Goal: Feedback & Contribution: Submit feedback/report problem

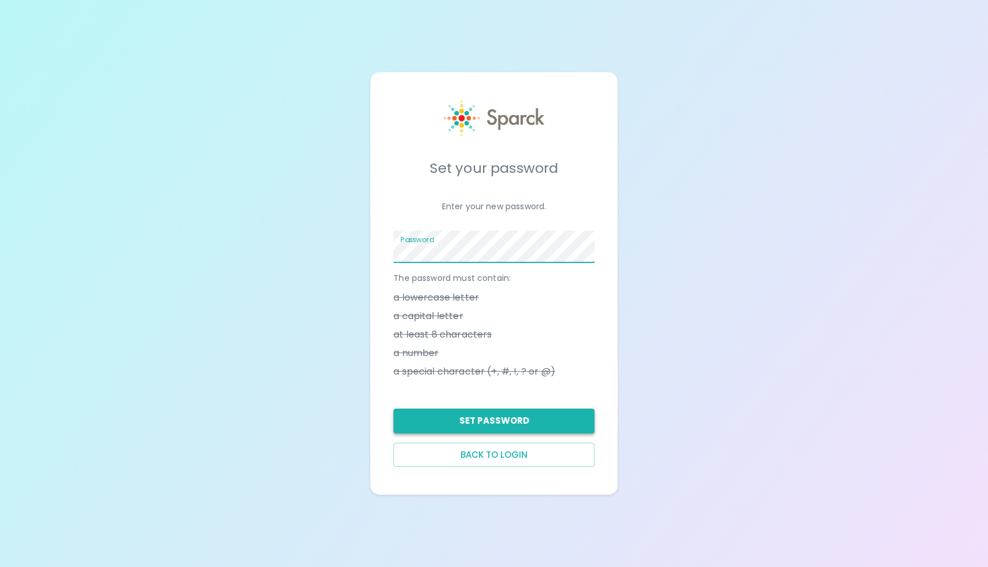
click at [519, 414] on button "Set Password" at bounding box center [493, 420] width 201 height 24
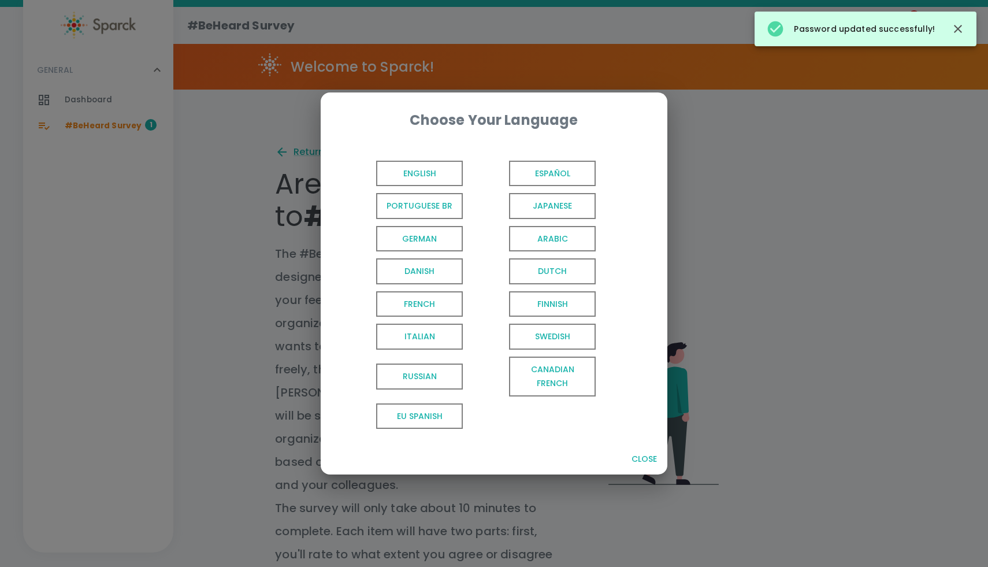
click at [426, 168] on span "English" at bounding box center [419, 174] width 87 height 26
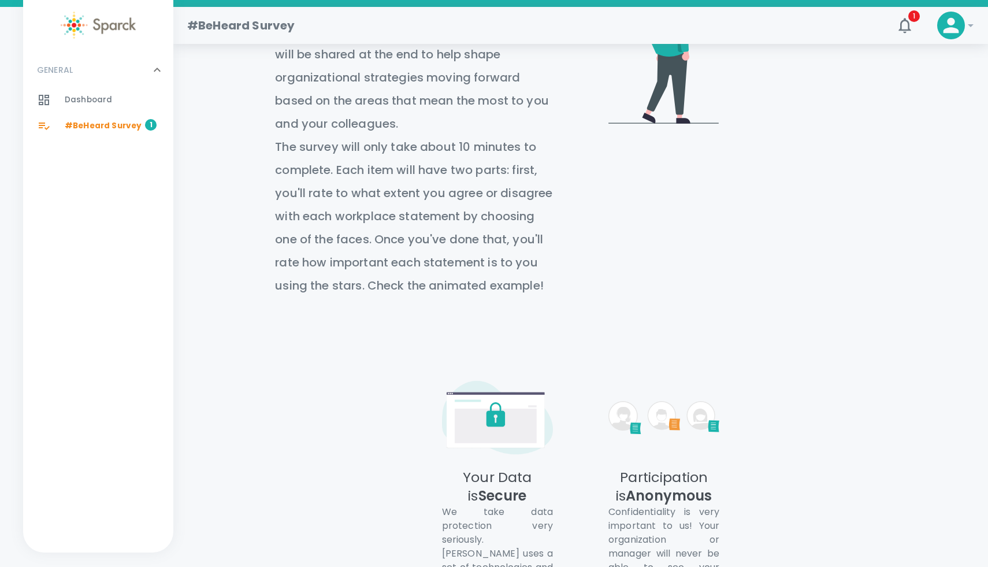
scroll to position [508, 0]
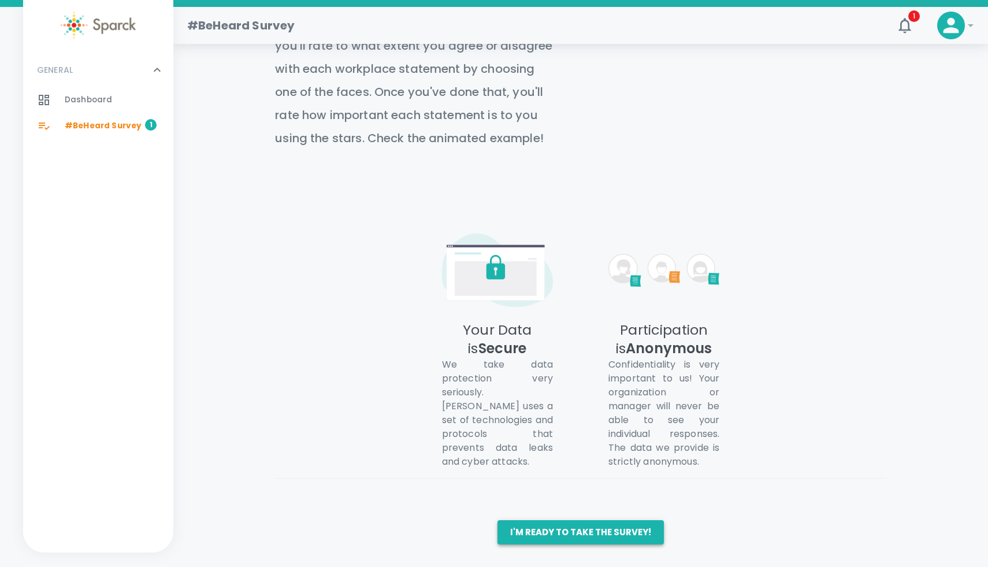
click at [581, 531] on button "I'm ready to take the survey!" at bounding box center [580, 532] width 166 height 24
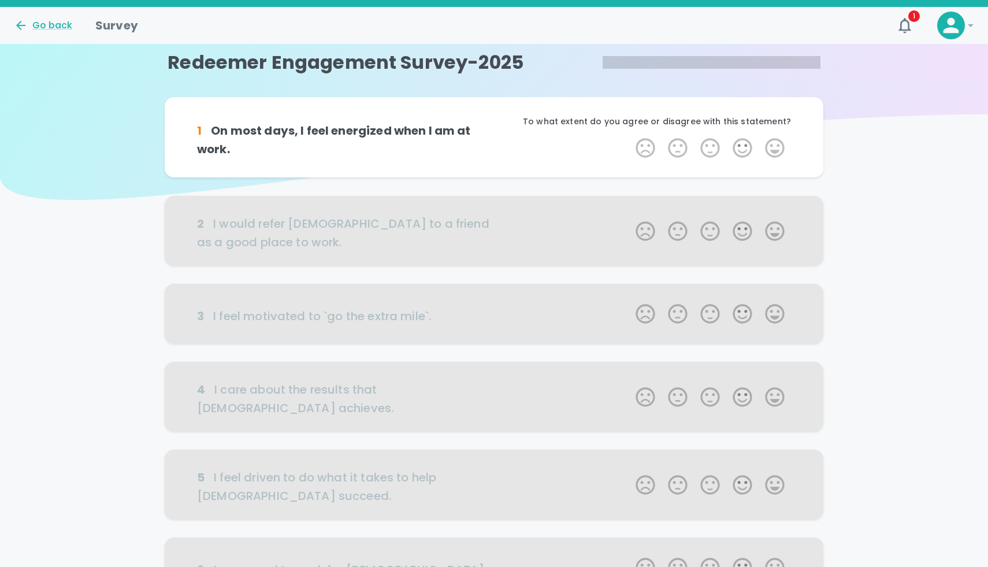
scroll to position [23, 0]
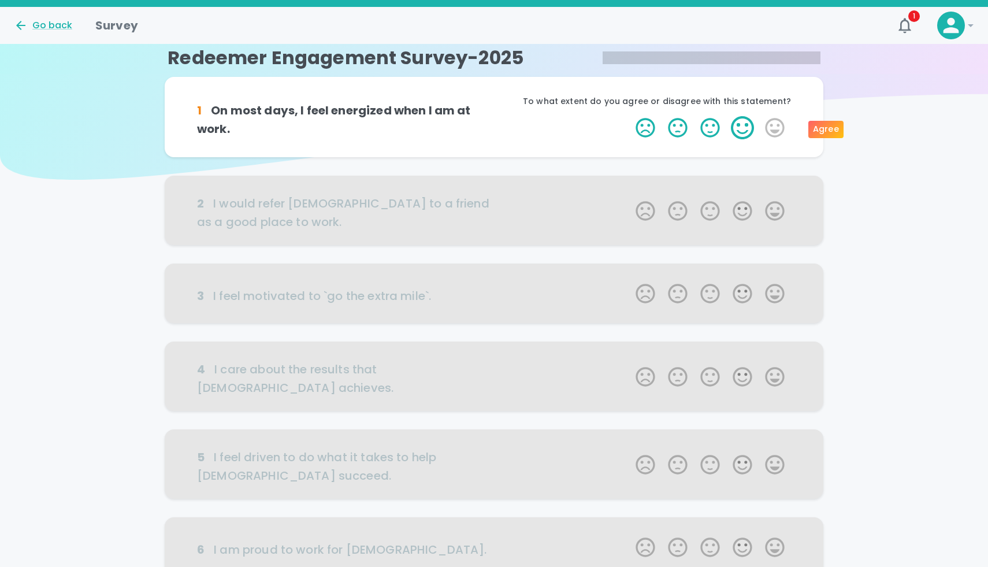
click at [743, 125] on label "4 Stars" at bounding box center [742, 127] width 32 height 23
click at [629, 116] on input "4 Stars" at bounding box center [628, 116] width 1 height 1
click at [747, 128] on label "4 Stars" at bounding box center [742, 127] width 32 height 23
click at [629, 116] on input "4 Stars" at bounding box center [628, 116] width 1 height 1
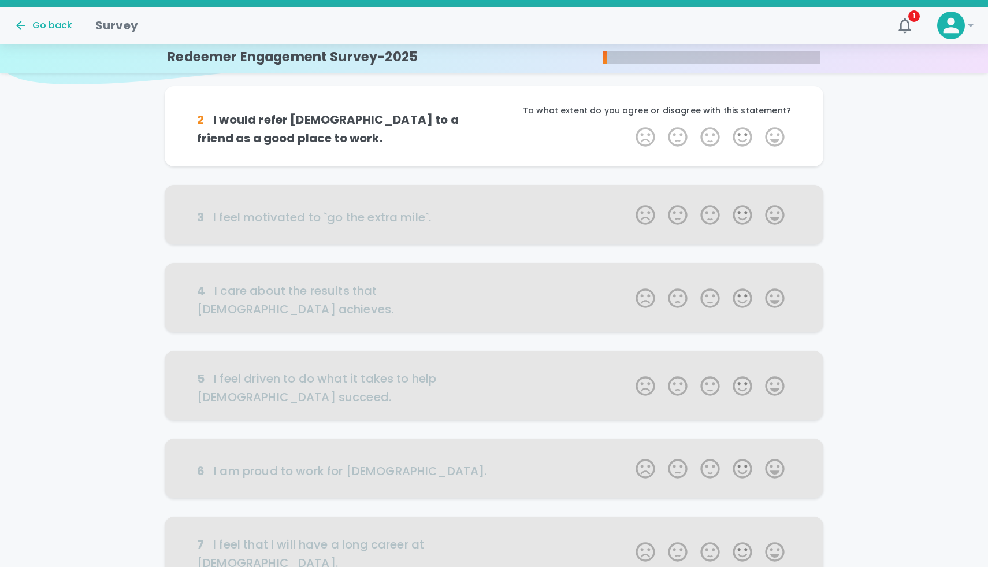
scroll to position [124, 0]
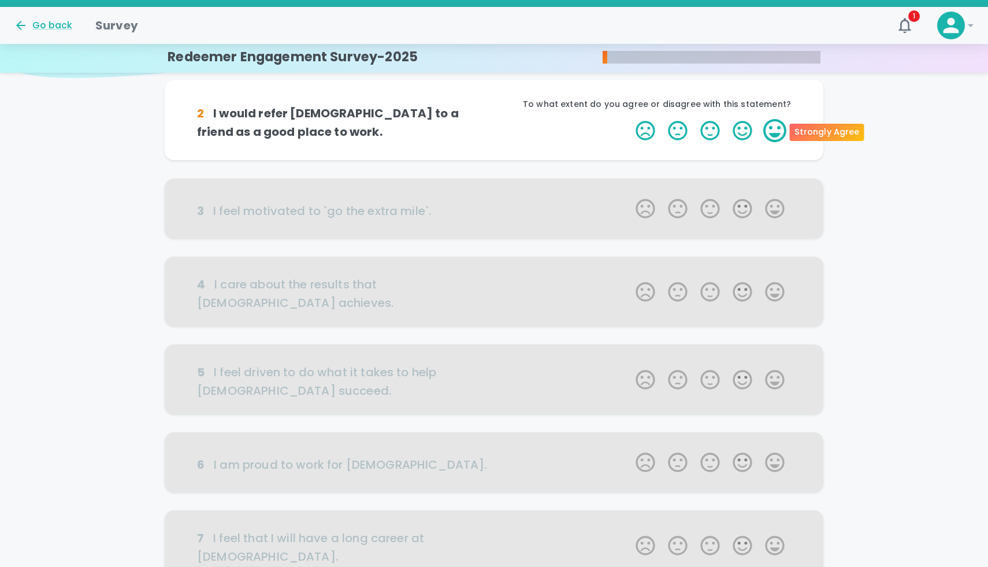
click at [776, 134] on label "5 Stars" at bounding box center [774, 130] width 32 height 23
click at [629, 119] on input "5 Stars" at bounding box center [628, 118] width 1 height 1
click at [775, 134] on label "5 Stars" at bounding box center [774, 130] width 32 height 23
click at [629, 119] on input "5 Stars" at bounding box center [628, 118] width 1 height 1
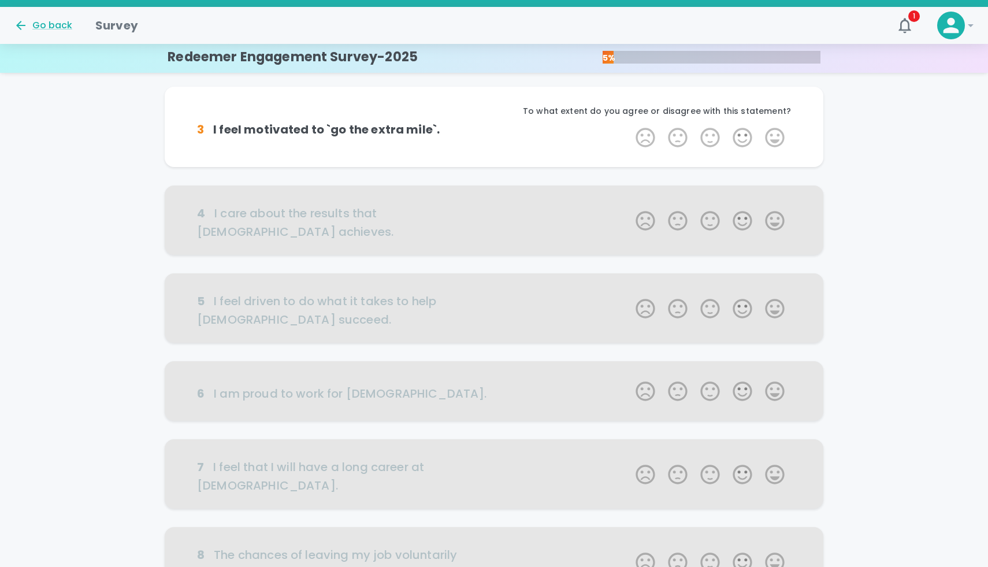
scroll to position [226, 0]
click at [775, 134] on label "5 Stars" at bounding box center [774, 134] width 32 height 23
click at [629, 123] on input "5 Stars" at bounding box center [628, 122] width 1 height 1
click at [775, 134] on label "5 Stars" at bounding box center [774, 134] width 32 height 23
click at [629, 123] on input "5 Stars" at bounding box center [628, 122] width 1 height 1
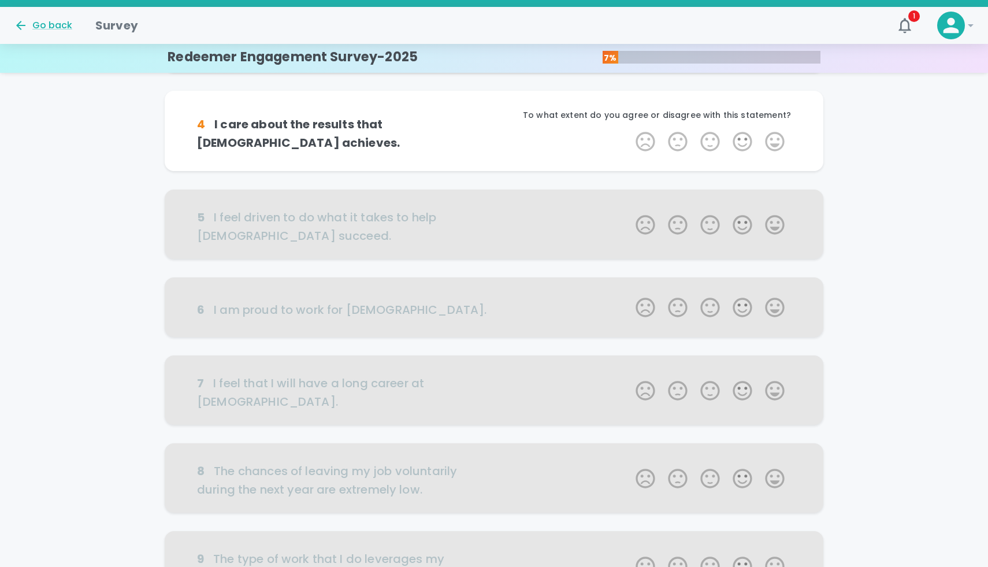
scroll to position [328, 0]
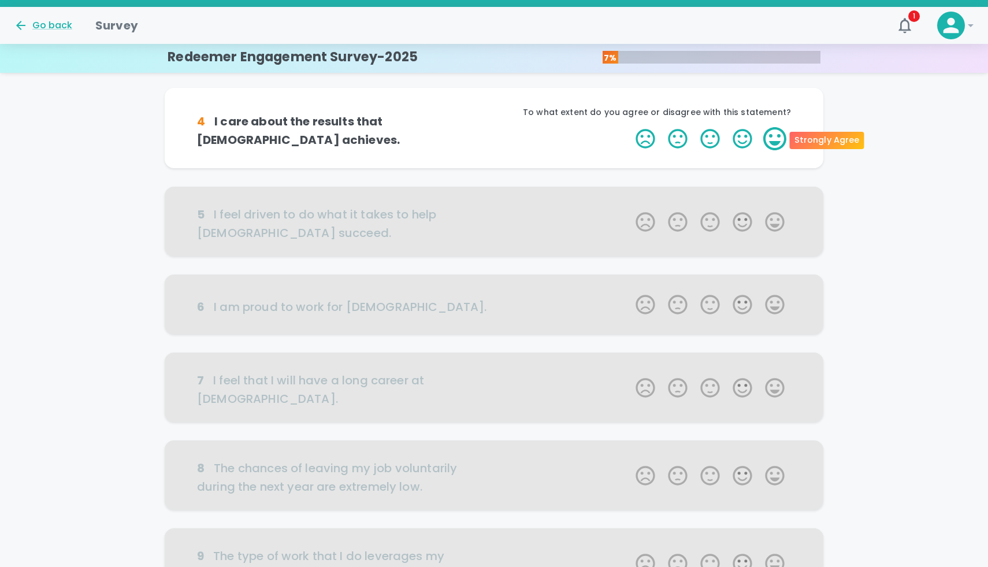
click at [775, 134] on label "5 Stars" at bounding box center [774, 138] width 32 height 23
click at [629, 127] on input "5 Stars" at bounding box center [628, 127] width 1 height 1
click at [775, 134] on label "5 Stars" at bounding box center [774, 138] width 32 height 23
click at [629, 127] on input "5 Stars" at bounding box center [628, 127] width 1 height 1
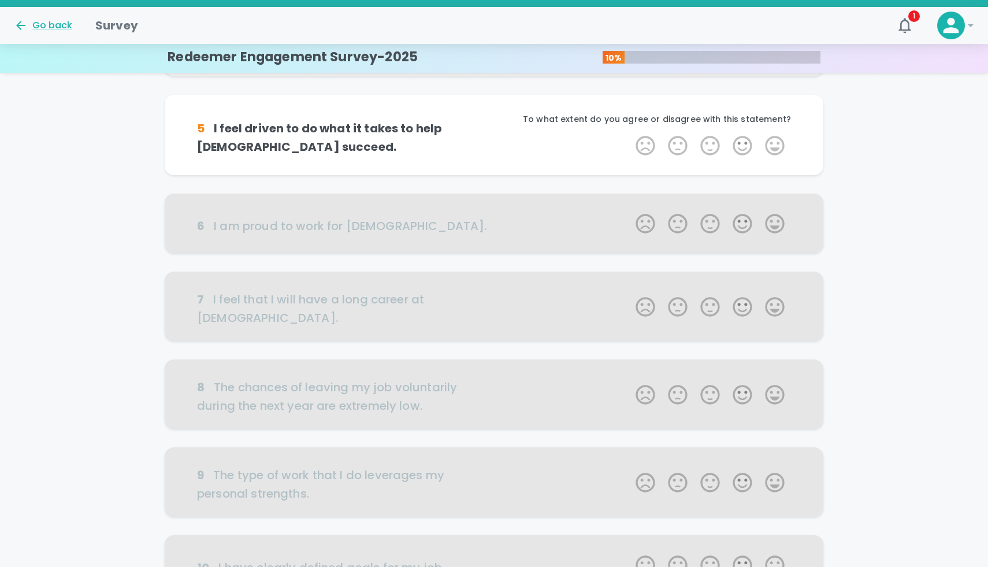
scroll to position [429, 0]
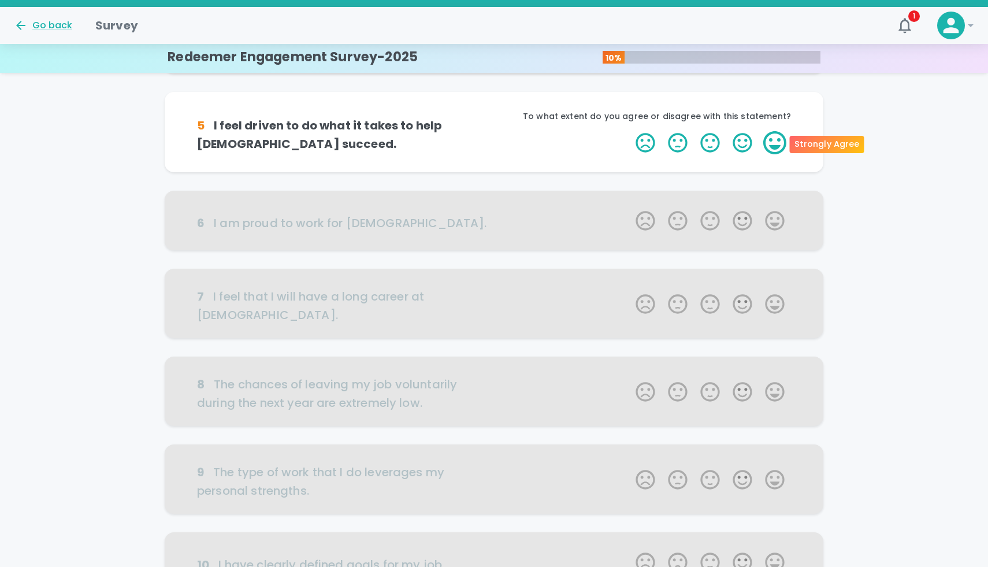
click at [772, 146] on label "5 Stars" at bounding box center [774, 142] width 32 height 23
click at [629, 131] on input "5 Stars" at bounding box center [628, 131] width 1 height 1
click at [772, 146] on label "5 Stars" at bounding box center [774, 142] width 32 height 23
click at [629, 131] on input "5 Stars" at bounding box center [628, 131] width 1 height 1
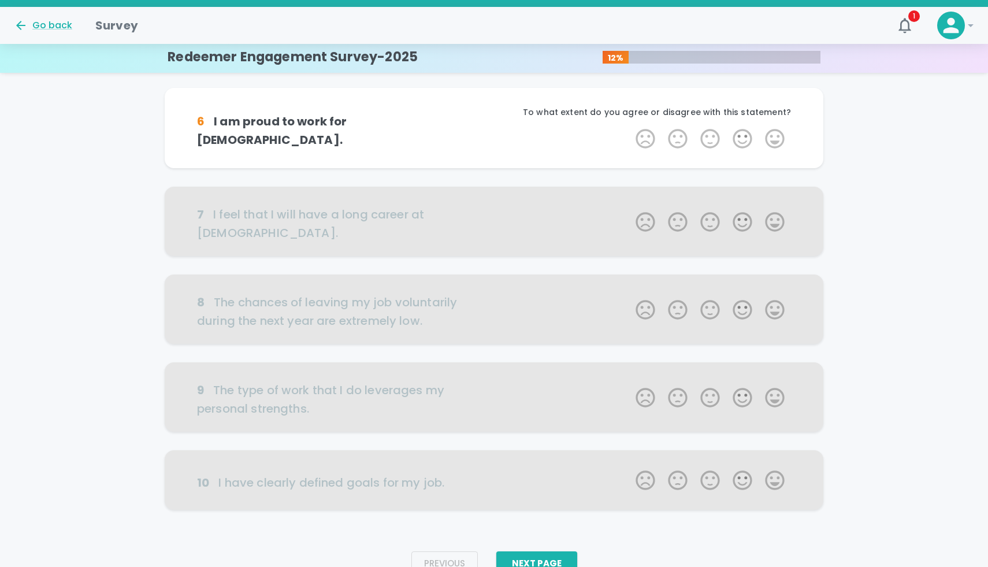
scroll to position [540, 0]
click at [778, 137] on label "5 Stars" at bounding box center [774, 138] width 32 height 23
click at [629, 127] on input "5 Stars" at bounding box center [628, 126] width 1 height 1
click at [778, 137] on label "5 Stars" at bounding box center [774, 138] width 32 height 23
click at [629, 127] on input "5 Stars" at bounding box center [628, 126] width 1 height 1
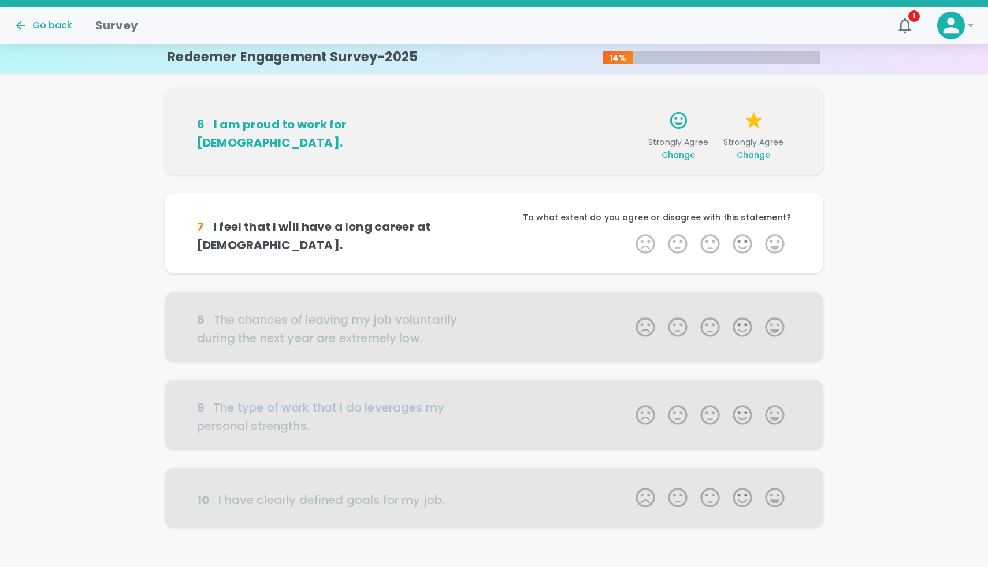
scroll to position [593, 0]
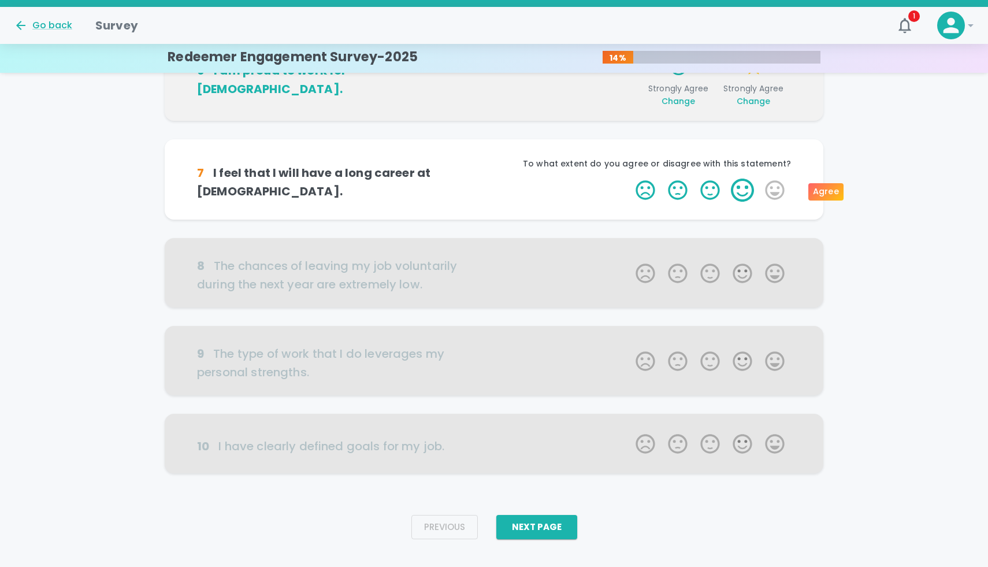
click at [744, 192] on label "4 Stars" at bounding box center [742, 189] width 32 height 23
click at [629, 178] on input "4 Stars" at bounding box center [628, 178] width 1 height 1
click at [744, 192] on label "4 Stars" at bounding box center [742, 189] width 32 height 23
click at [629, 178] on input "4 Stars" at bounding box center [628, 178] width 1 height 1
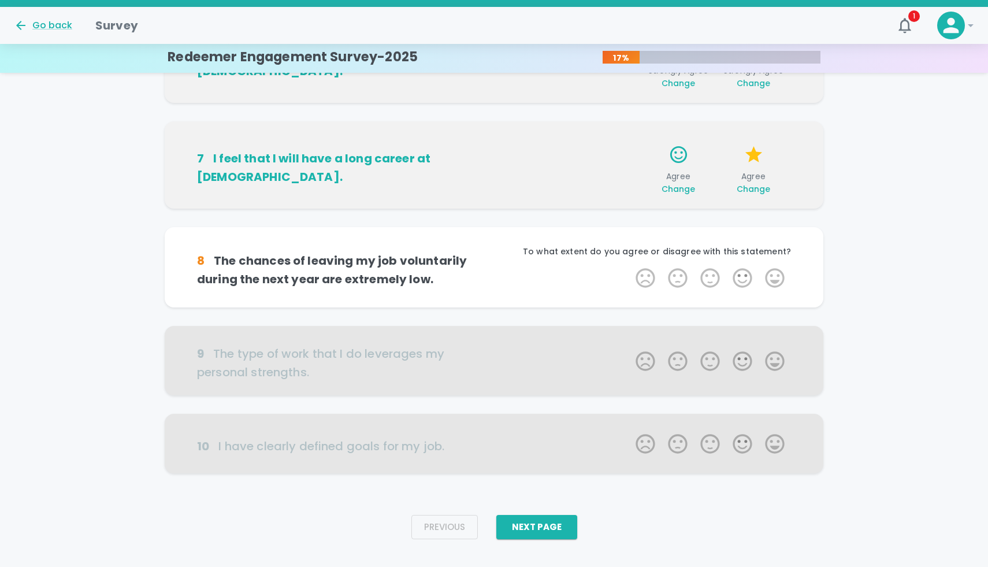
scroll to position [629, 0]
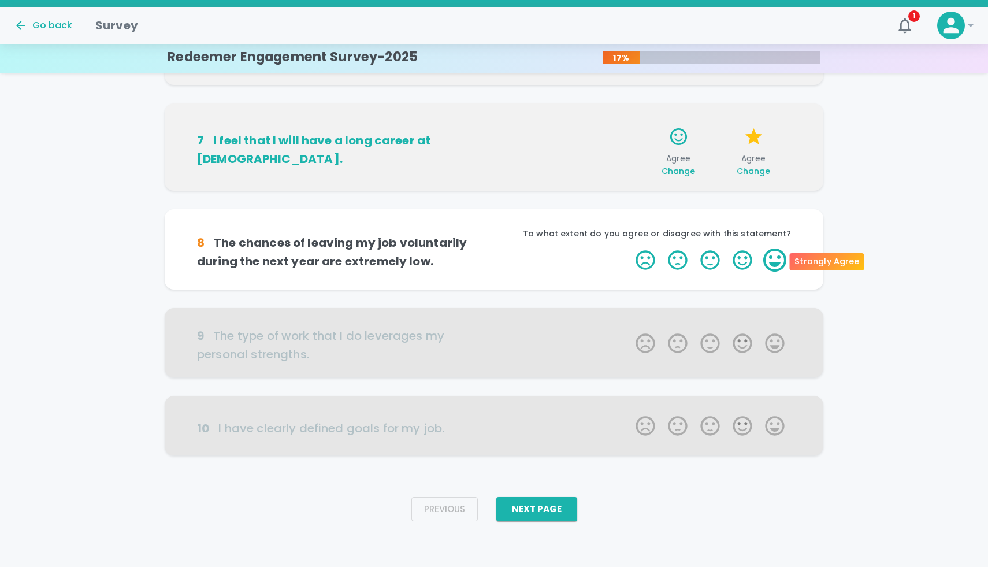
click at [777, 261] on label "5 Stars" at bounding box center [774, 259] width 32 height 23
click at [629, 248] on input "5 Stars" at bounding box center [628, 248] width 1 height 1
click at [777, 261] on label "5 Stars" at bounding box center [774, 259] width 32 height 23
click at [629, 248] on input "5 Stars" at bounding box center [628, 248] width 1 height 1
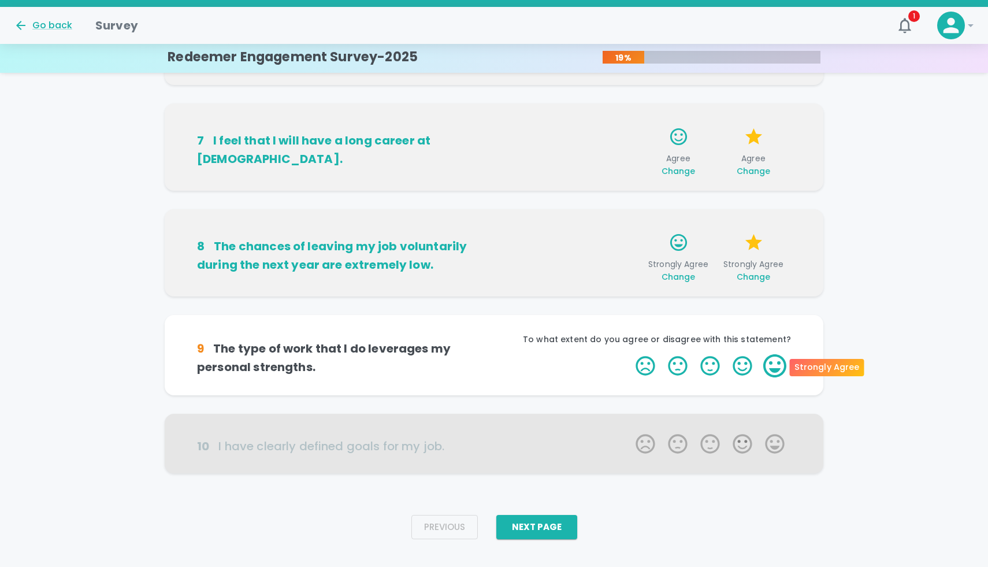
click at [779, 361] on label "5 Stars" at bounding box center [774, 365] width 32 height 23
click at [629, 354] on input "5 Stars" at bounding box center [628, 354] width 1 height 1
click at [779, 361] on label "5 Stars" at bounding box center [774, 365] width 32 height 23
click at [629, 354] on input "5 Stars" at bounding box center [628, 354] width 1 height 1
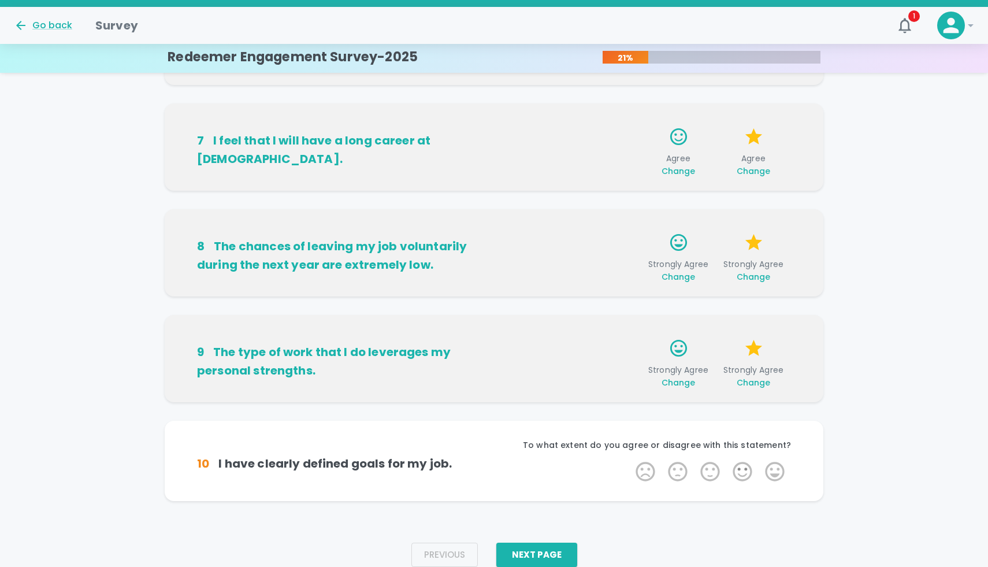
scroll to position [647, 0]
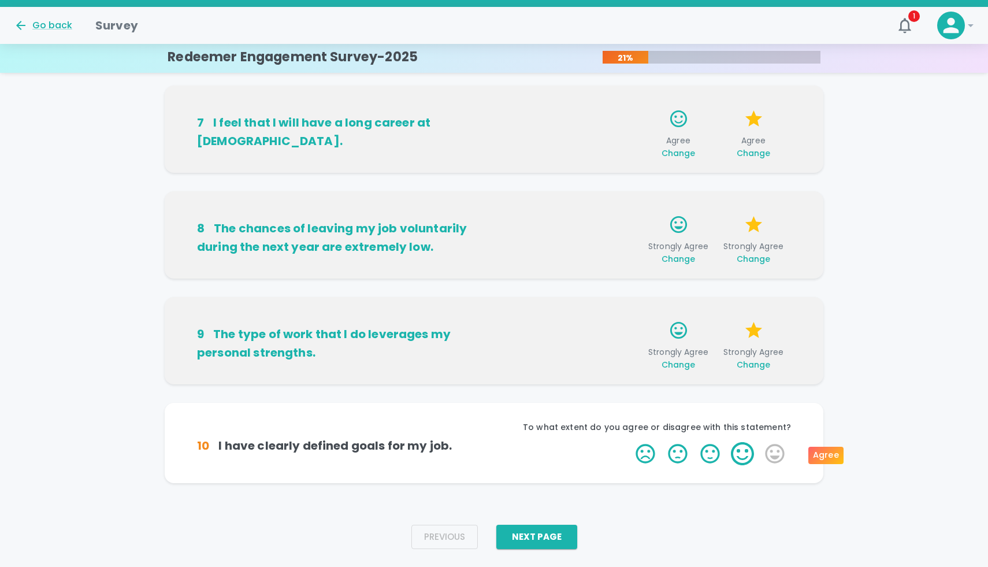
click at [745, 453] on label "4 Stars" at bounding box center [742, 453] width 32 height 23
click at [629, 442] on input "4 Stars" at bounding box center [628, 441] width 1 height 1
click at [745, 453] on label "4 Stars" at bounding box center [742, 453] width 32 height 23
click at [629, 442] on input "4 Stars" at bounding box center [628, 441] width 1 height 1
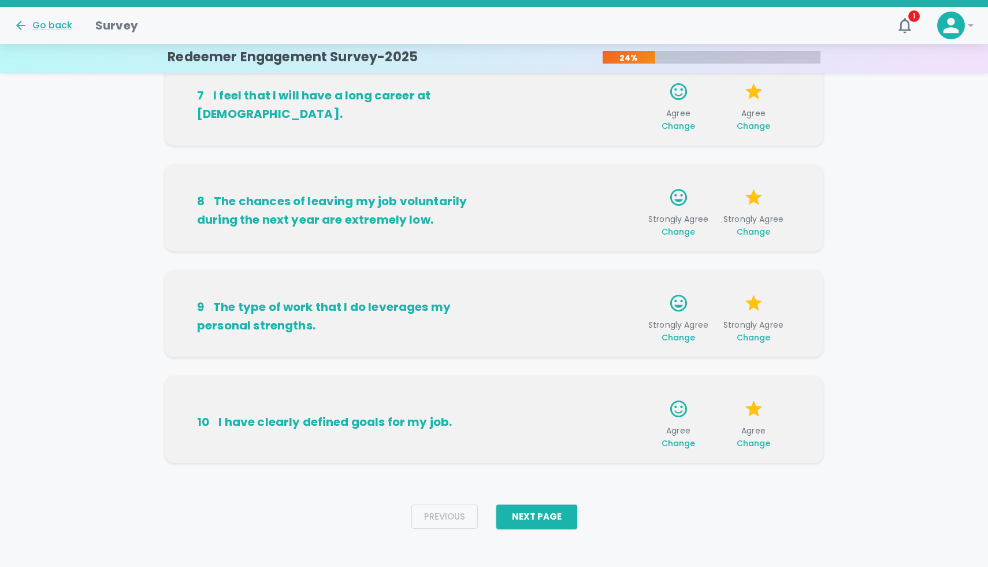
scroll to position [675, 0]
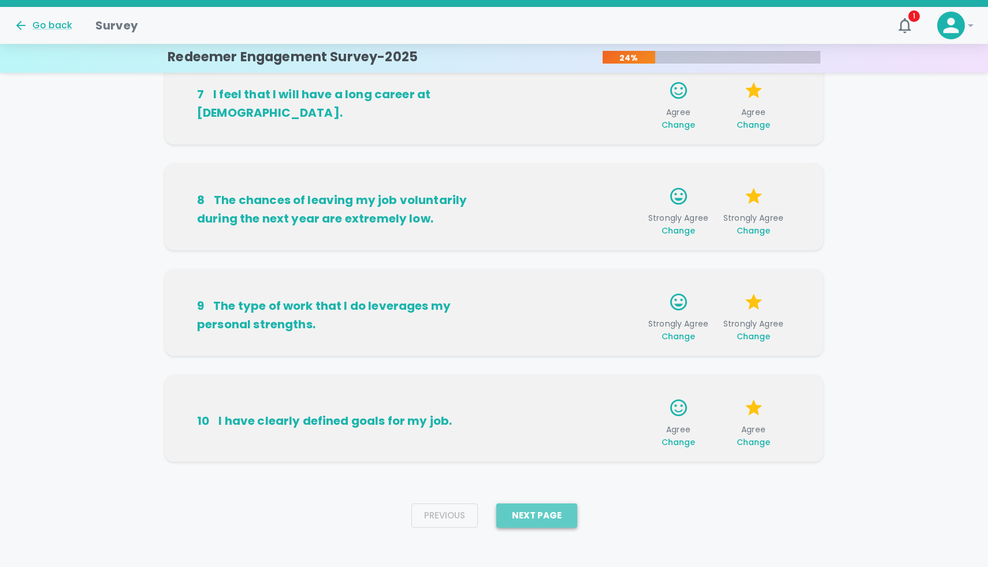
click at [543, 522] on button "Next Page" at bounding box center [536, 515] width 81 height 24
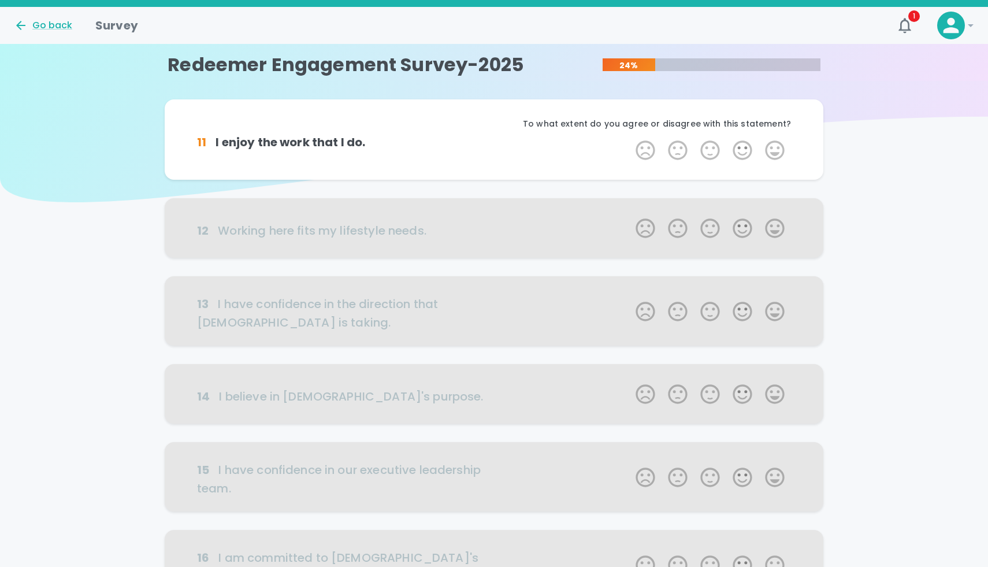
scroll to position [0, 0]
click at [769, 148] on label "5 Stars" at bounding box center [774, 150] width 32 height 23
click at [629, 139] on input "5 Stars" at bounding box center [628, 138] width 1 height 1
click at [769, 148] on label "5 Stars" at bounding box center [774, 150] width 32 height 23
click at [629, 139] on input "5 Stars" at bounding box center [628, 138] width 1 height 1
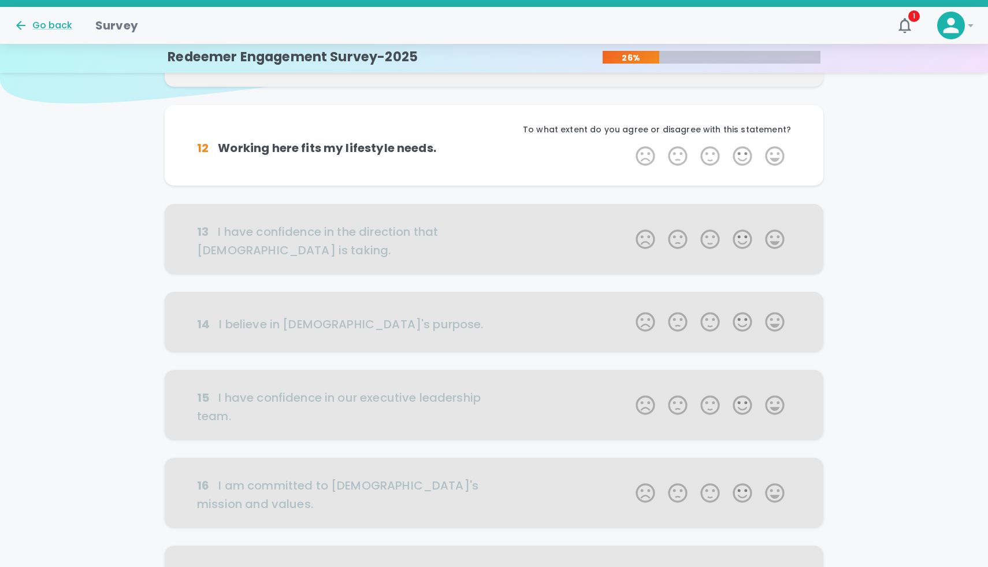
scroll to position [102, 0]
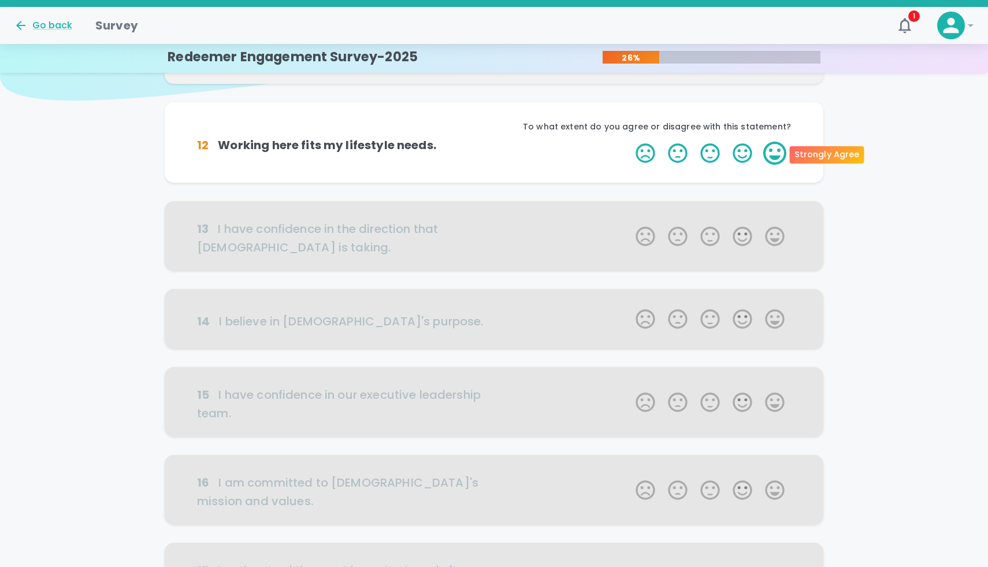
click at [772, 148] on label "5 Stars" at bounding box center [774, 153] width 32 height 23
click at [629, 142] on input "5 Stars" at bounding box center [628, 141] width 1 height 1
click at [772, 148] on label "5 Stars" at bounding box center [774, 153] width 32 height 23
click at [629, 142] on input "5 Stars" at bounding box center [628, 141] width 1 height 1
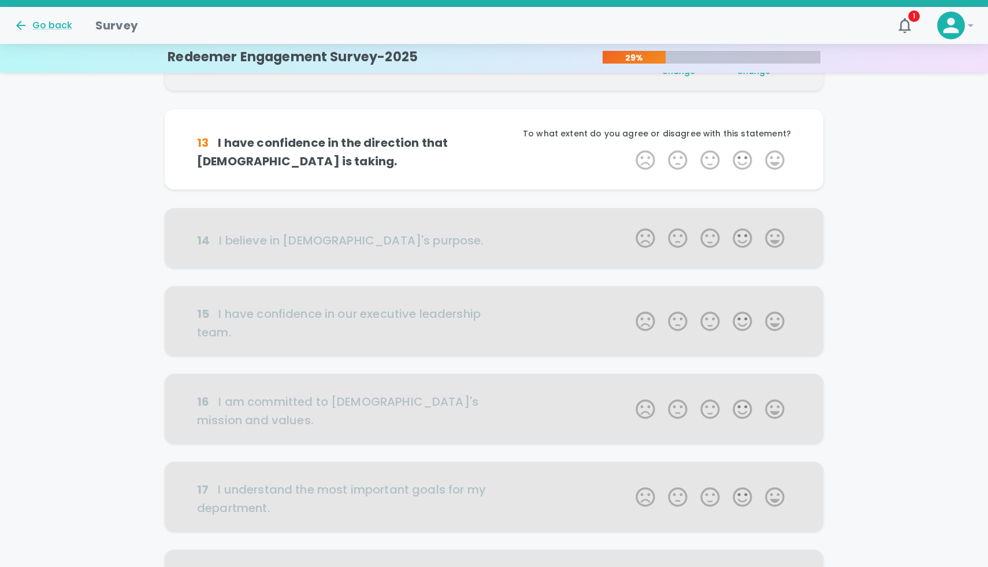
scroll to position [203, 0]
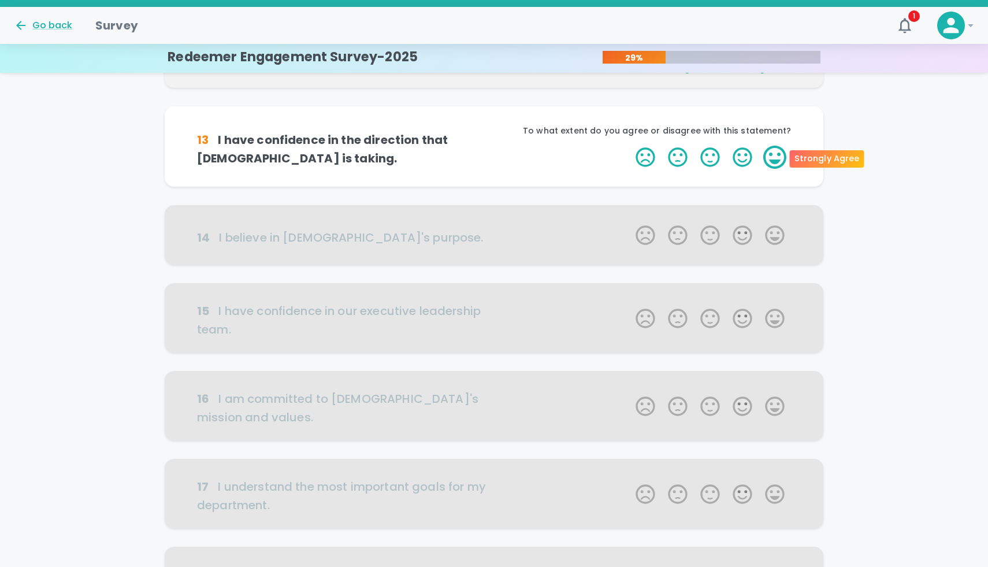
click at [772, 152] on label "5 Stars" at bounding box center [774, 157] width 32 height 23
click at [629, 146] on input "5 Stars" at bounding box center [628, 145] width 1 height 1
click at [772, 152] on label "5 Stars" at bounding box center [774, 157] width 32 height 23
click at [629, 146] on input "5 Stars" at bounding box center [628, 145] width 1 height 1
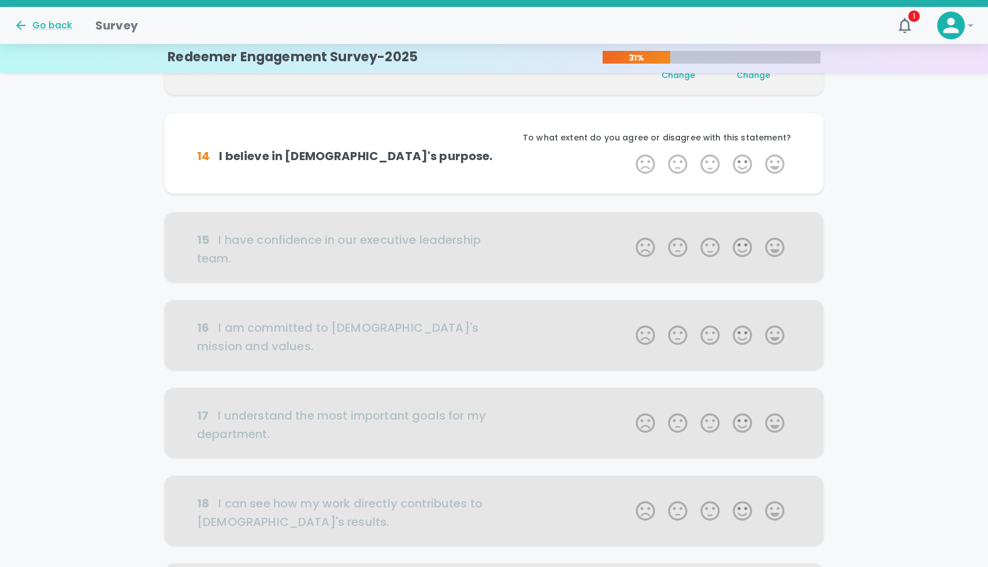
scroll to position [305, 0]
click at [772, 152] on label "5 Stars" at bounding box center [774, 161] width 32 height 23
click at [629, 150] on input "5 Stars" at bounding box center [628, 149] width 1 height 1
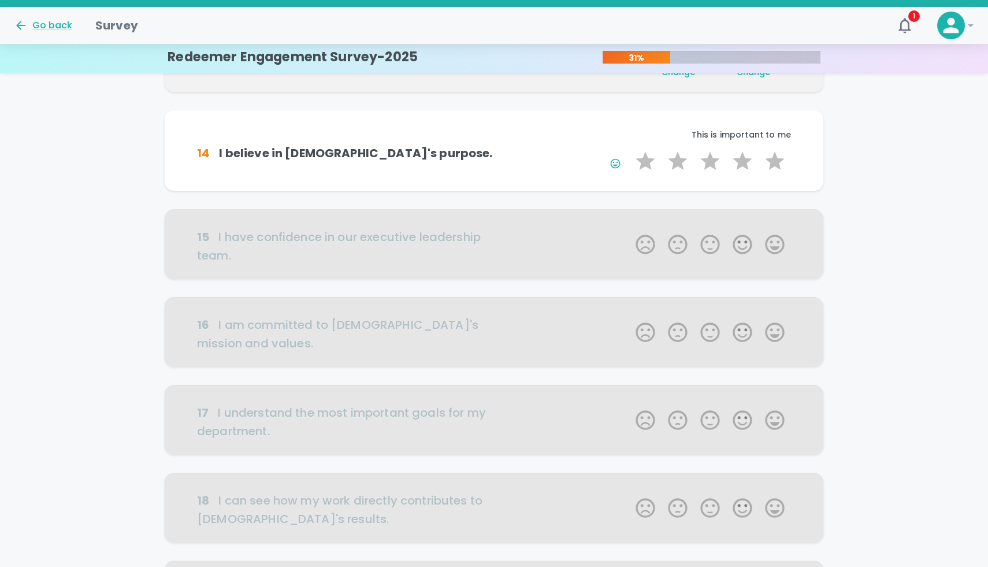
click at [772, 152] on label "5 Stars" at bounding box center [774, 161] width 32 height 23
click at [629, 150] on input "5 Stars" at bounding box center [628, 149] width 1 height 1
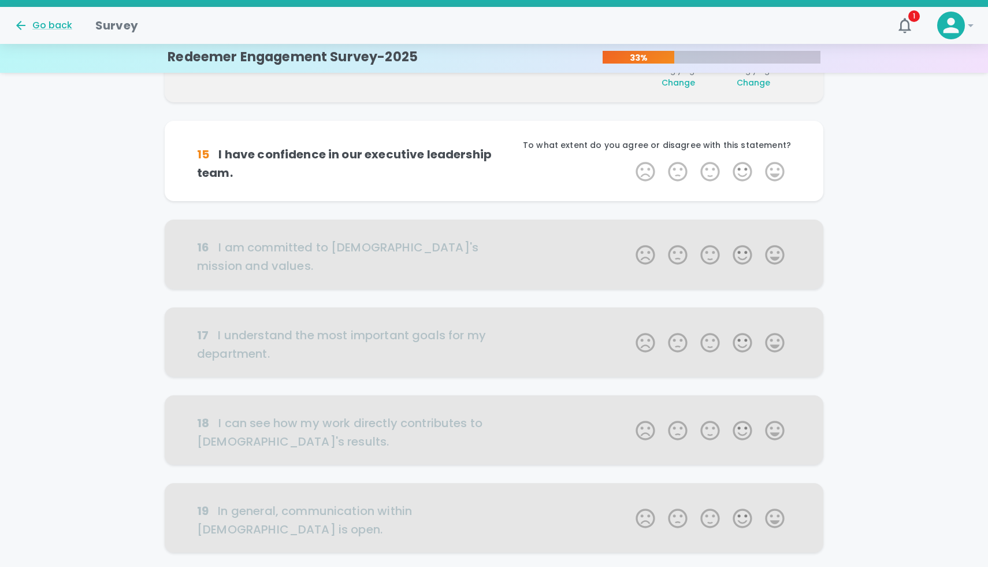
scroll to position [407, 0]
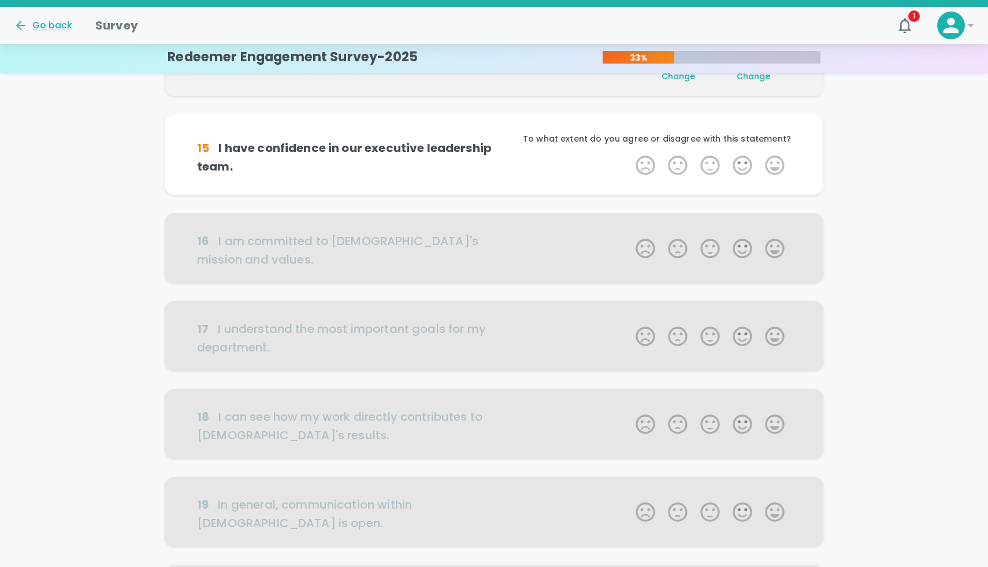
click at [772, 152] on div "To what extent do you agree or disagree with this statement?" at bounding box center [642, 143] width 297 height 21
click at [773, 159] on label "5 Stars" at bounding box center [774, 165] width 32 height 23
click at [629, 154] on input "5 Stars" at bounding box center [628, 153] width 1 height 1
click at [773, 159] on label "5 Stars" at bounding box center [774, 165] width 32 height 23
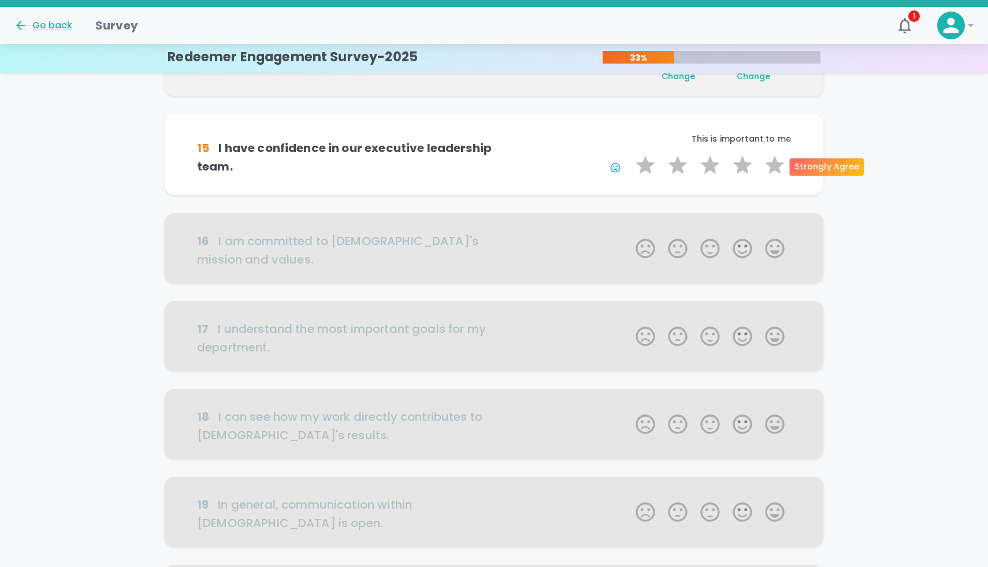
click at [629, 154] on input "5 Stars" at bounding box center [628, 153] width 1 height 1
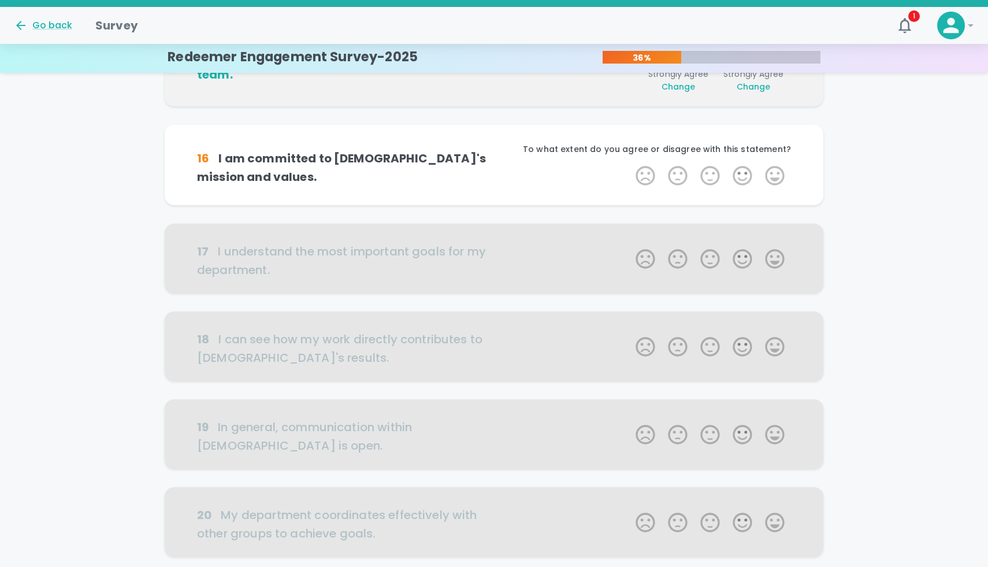
scroll to position [508, 0]
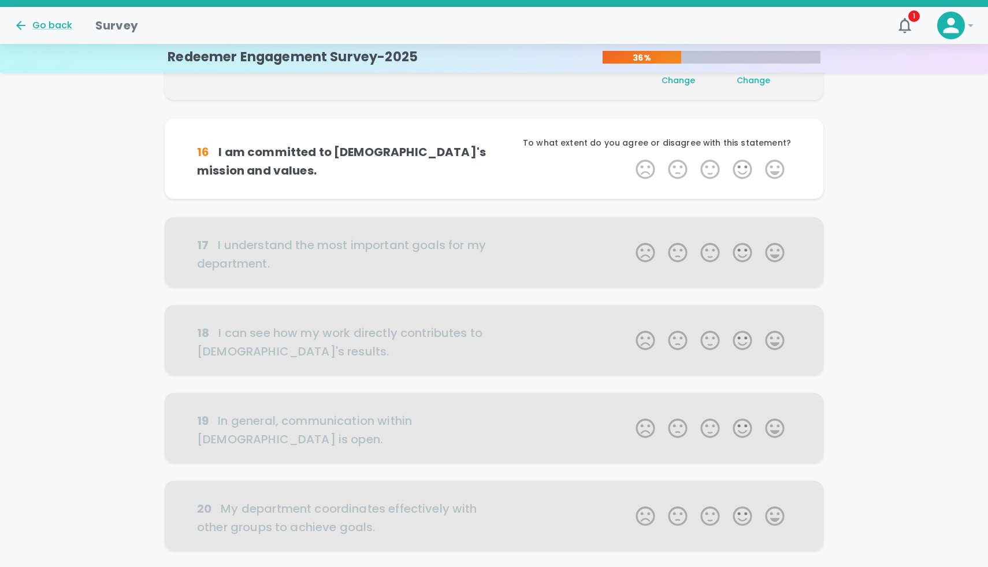
click at [773, 159] on label "5 Stars" at bounding box center [774, 169] width 32 height 23
click at [629, 158] on input "5 Stars" at bounding box center [628, 157] width 1 height 1
click at [773, 159] on label "5 Stars" at bounding box center [774, 169] width 32 height 23
click at [629, 158] on input "5 Stars" at bounding box center [628, 157] width 1 height 1
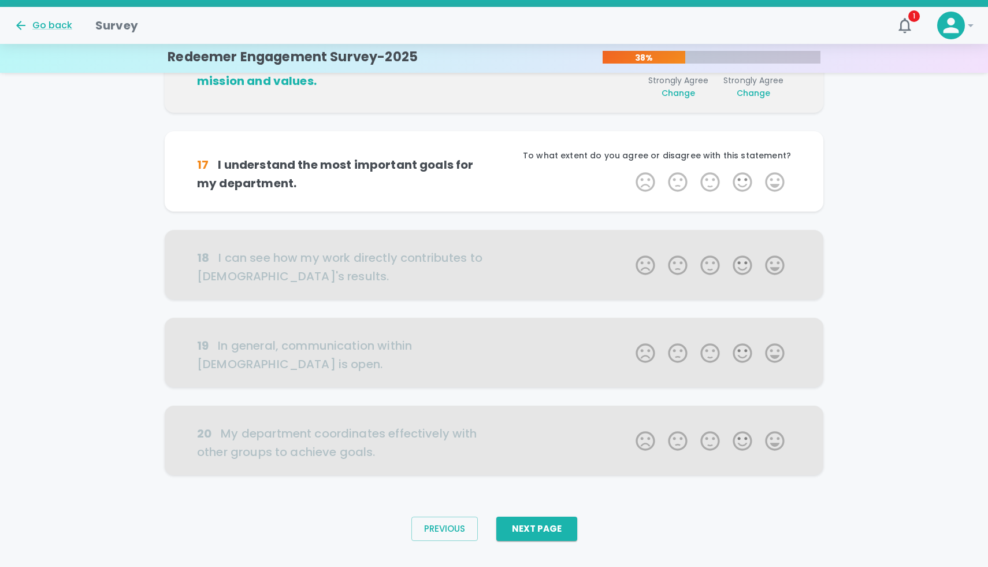
scroll to position [604, 0]
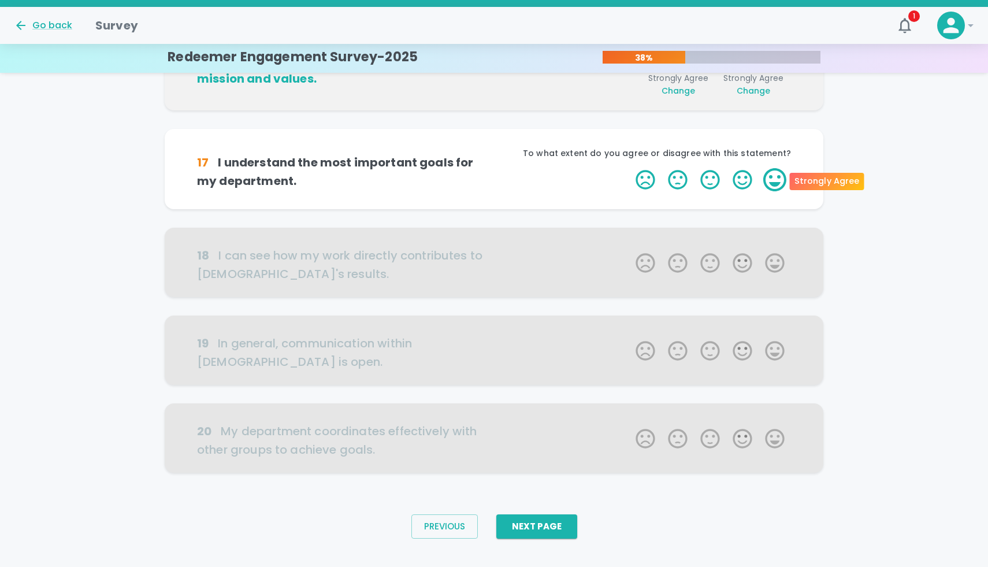
click at [775, 172] on label "5 Stars" at bounding box center [774, 179] width 32 height 23
click at [629, 168] on input "5 Stars" at bounding box center [628, 168] width 1 height 1
click at [775, 172] on label "5 Stars" at bounding box center [774, 179] width 32 height 23
click at [629, 168] on input "5 Stars" at bounding box center [628, 168] width 1 height 1
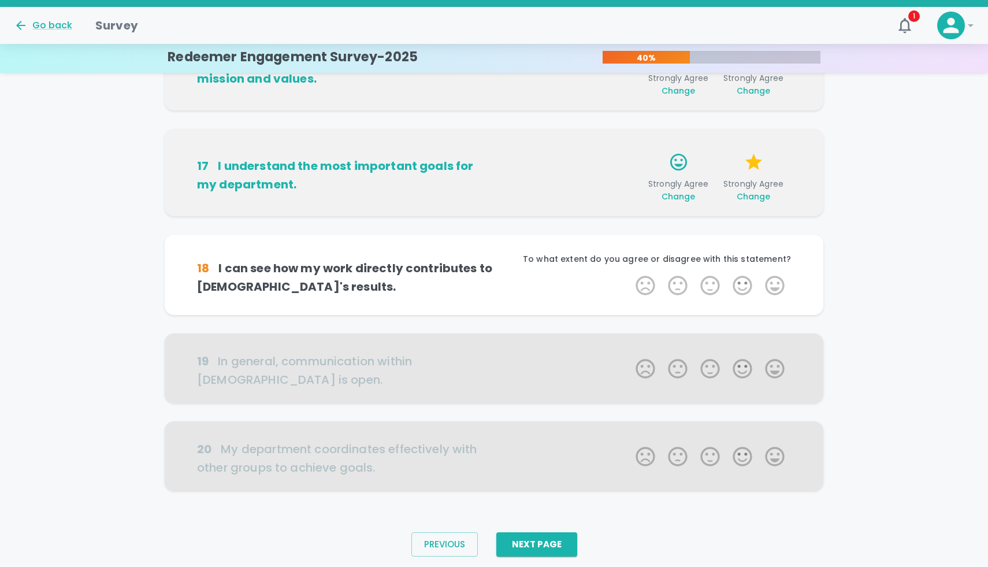
scroll to position [622, 0]
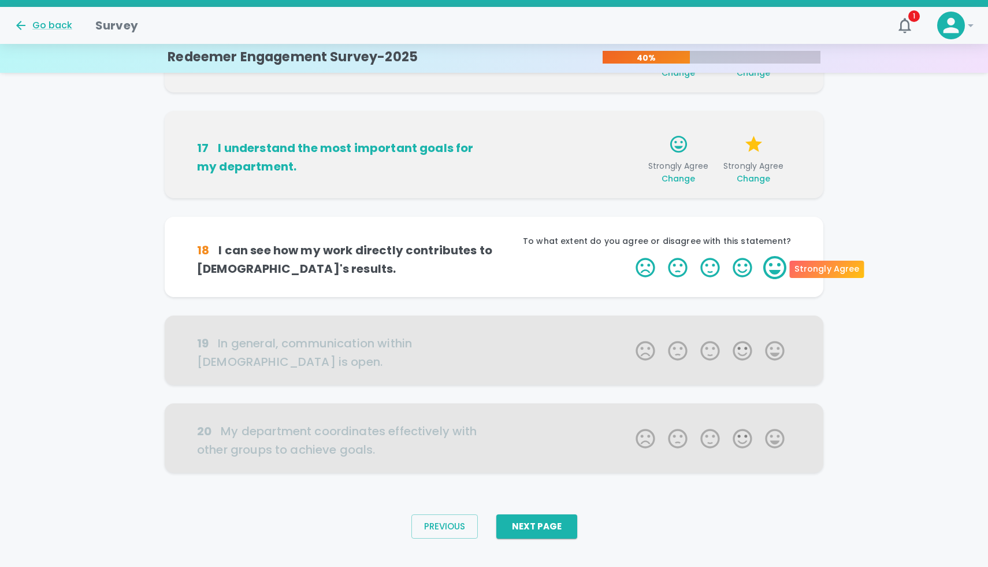
click at [771, 267] on label "5 Stars" at bounding box center [774, 267] width 32 height 23
click at [629, 256] on input "5 Stars" at bounding box center [628, 255] width 1 height 1
click at [771, 267] on label "5 Stars" at bounding box center [774, 267] width 32 height 23
click at [629, 256] on input "5 Stars" at bounding box center [628, 255] width 1 height 1
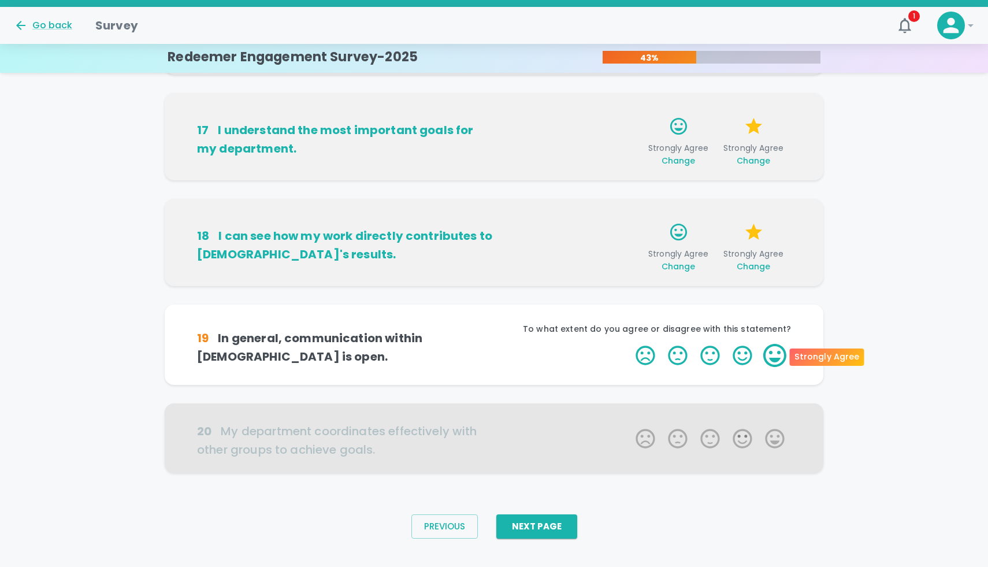
click at [777, 359] on label "5 Stars" at bounding box center [774, 355] width 32 height 23
click at [629, 344] on input "5 Stars" at bounding box center [628, 343] width 1 height 1
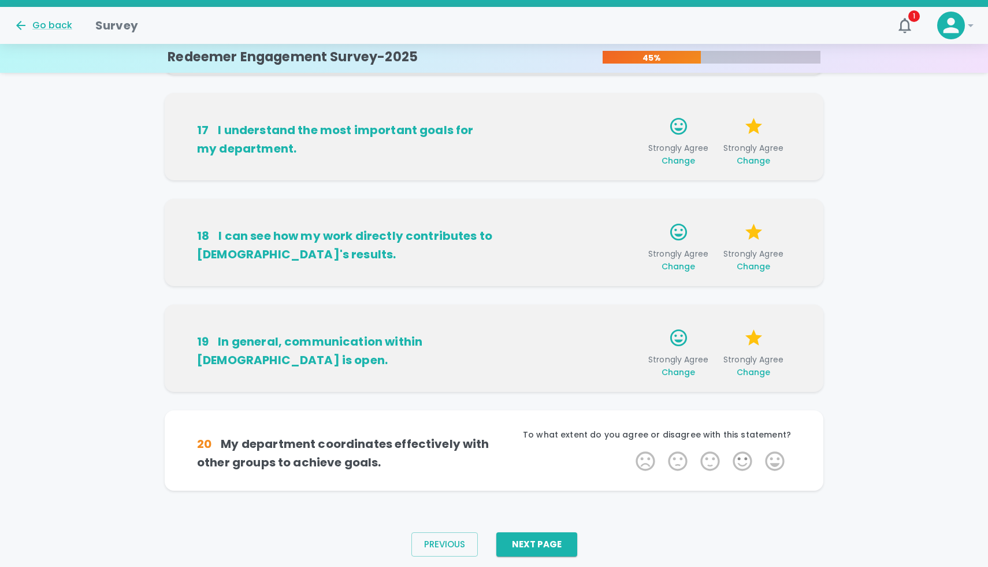
scroll to position [657, 0]
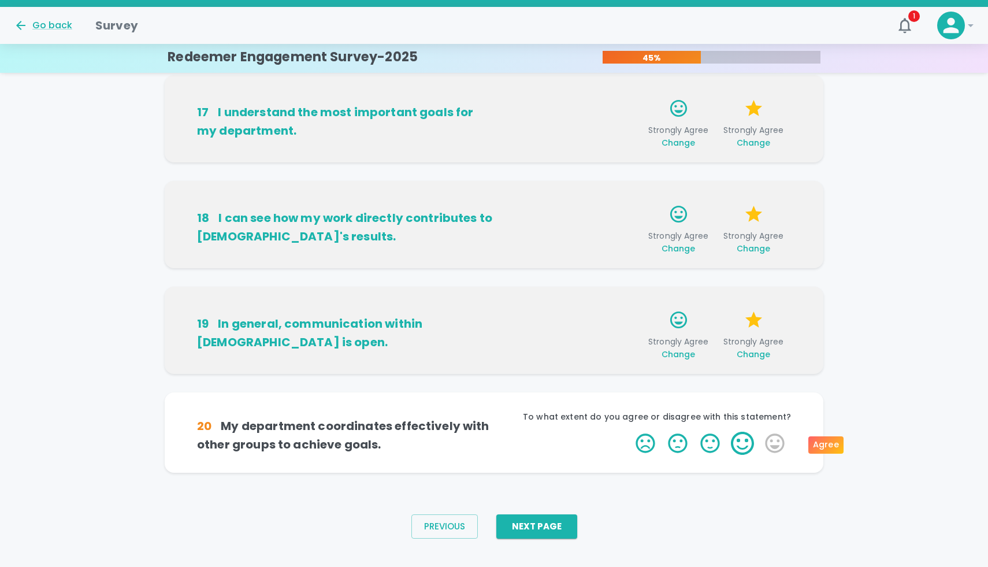
click at [738, 440] on label "4 Stars" at bounding box center [742, 443] width 32 height 23
click at [629, 432] on input "4 Stars" at bounding box center [628, 431] width 1 height 1
click at [738, 440] on label "4 Stars" at bounding box center [742, 443] width 32 height 23
click at [629, 432] on input "4 Stars" at bounding box center [628, 431] width 1 height 1
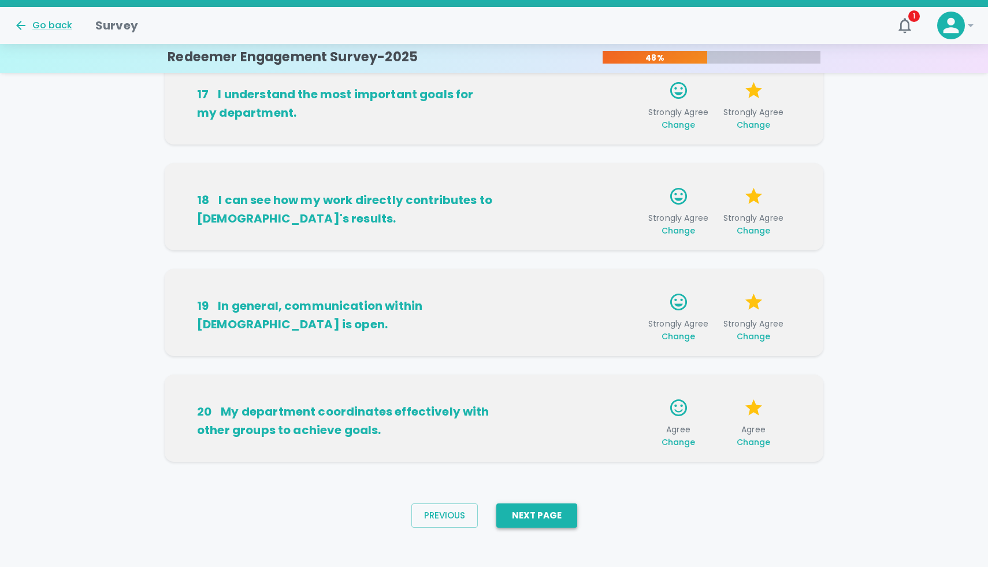
click at [555, 508] on button "Next Page" at bounding box center [536, 515] width 81 height 24
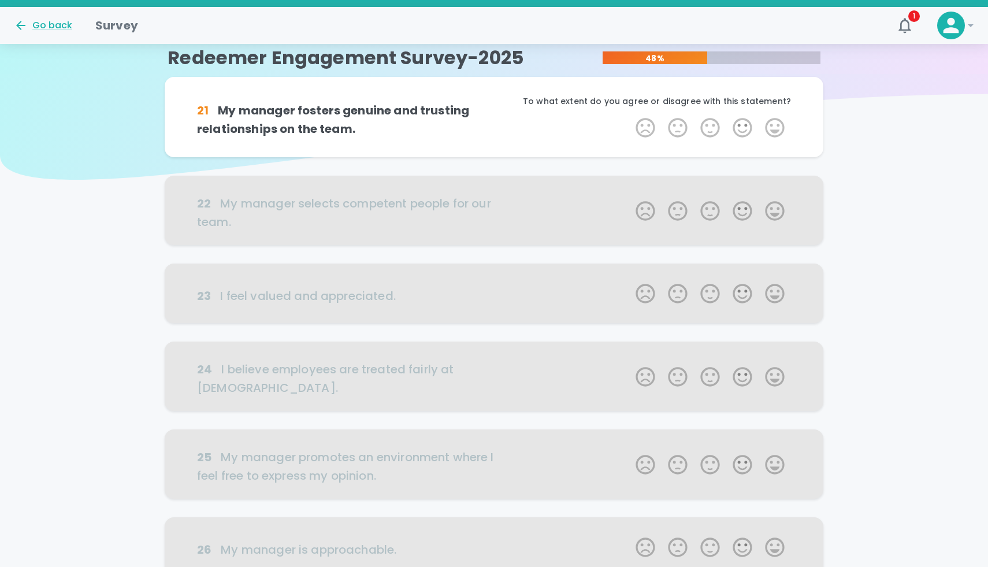
scroll to position [0, 0]
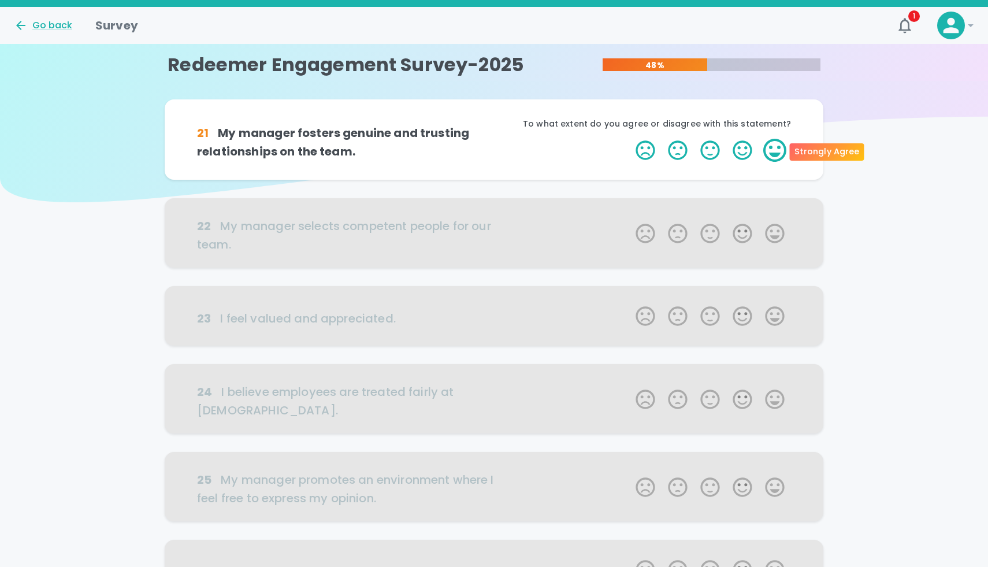
click at [768, 147] on label "5 Stars" at bounding box center [774, 150] width 32 height 23
click at [629, 139] on input "5 Stars" at bounding box center [628, 138] width 1 height 1
click at [768, 147] on label "5 Stars" at bounding box center [774, 150] width 32 height 23
click at [629, 139] on input "5 Stars" at bounding box center [628, 138] width 1 height 1
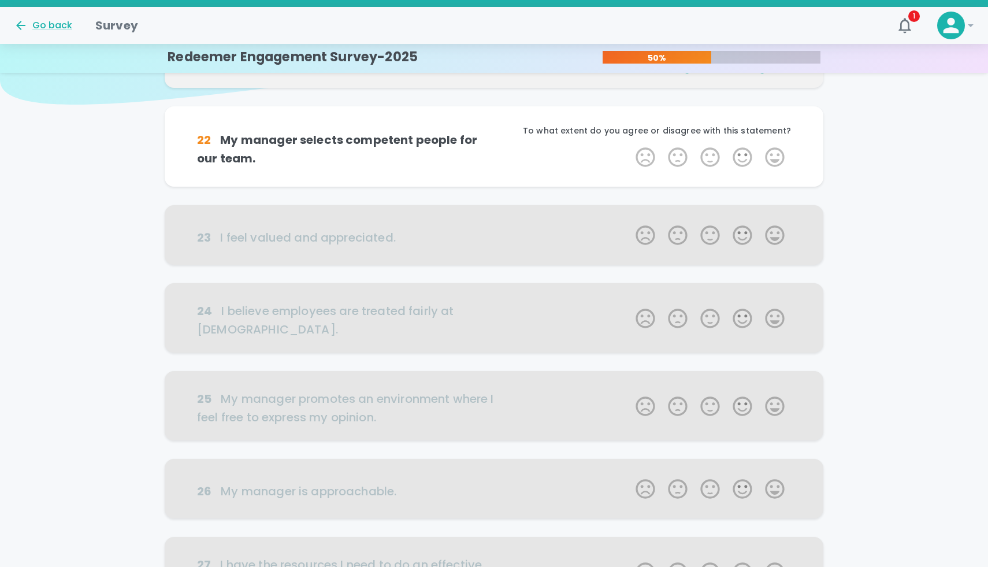
scroll to position [102, 0]
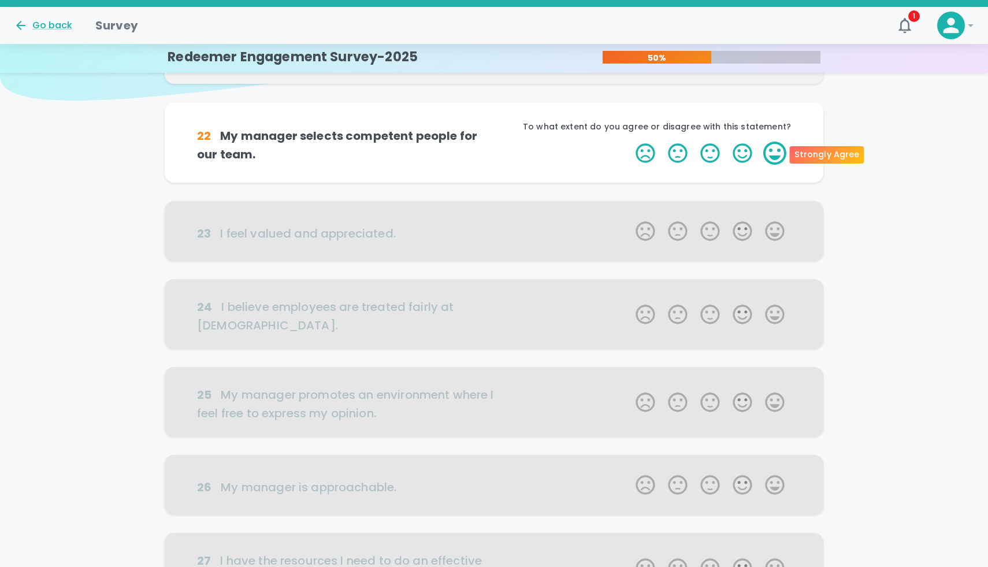
click at [779, 147] on label "5 Stars" at bounding box center [774, 153] width 32 height 23
click at [629, 142] on input "5 Stars" at bounding box center [628, 141] width 1 height 1
click at [779, 147] on label "5 Stars" at bounding box center [774, 153] width 32 height 23
click at [629, 142] on input "5 Stars" at bounding box center [628, 141] width 1 height 1
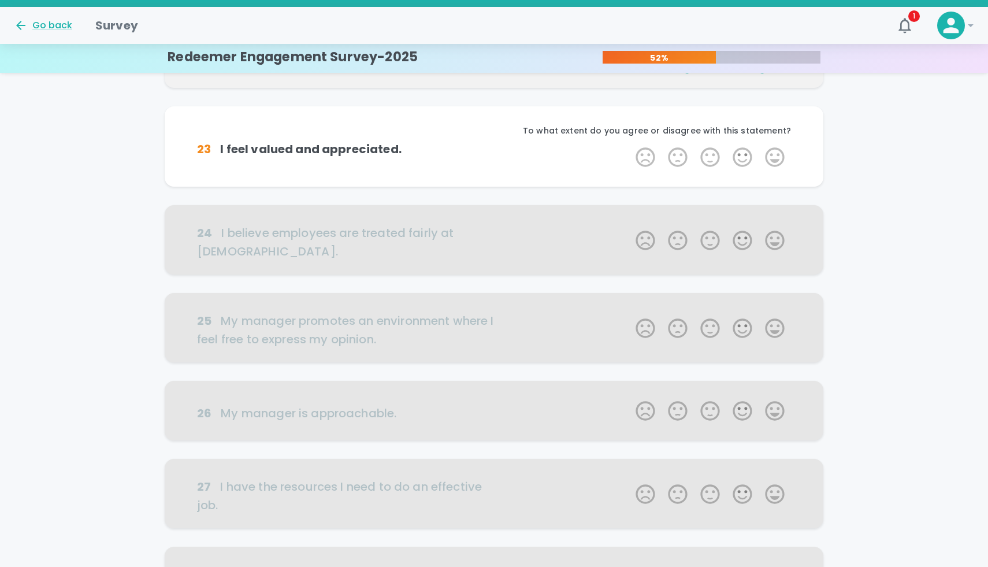
click at [779, 148] on label "5 Stars" at bounding box center [774, 157] width 32 height 23
click at [629, 146] on input "5 Stars" at bounding box center [628, 145] width 1 height 1
click at [779, 148] on label "5 Stars" at bounding box center [774, 157] width 32 height 23
click at [629, 146] on input "5 Stars" at bounding box center [628, 145] width 1 height 1
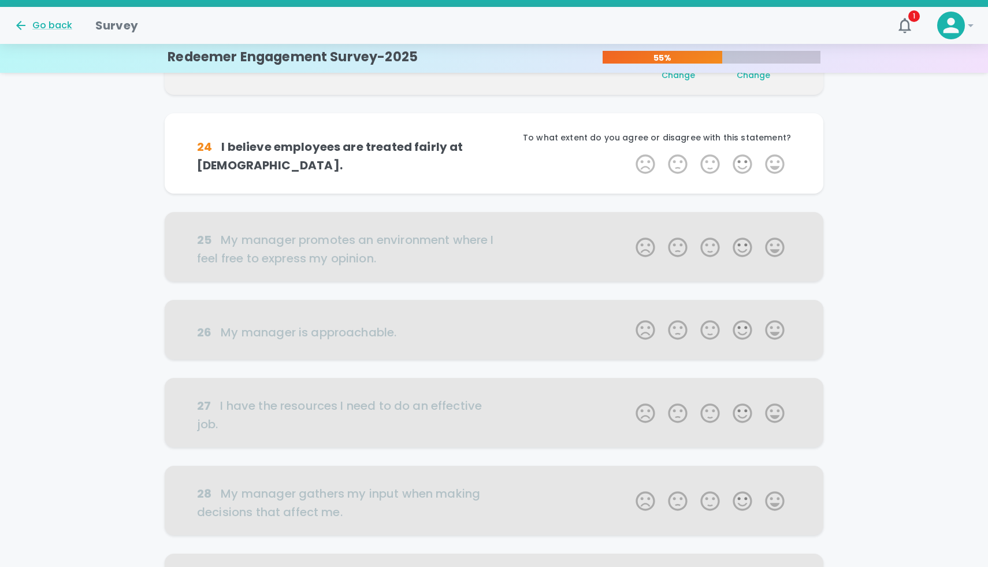
scroll to position [305, 0]
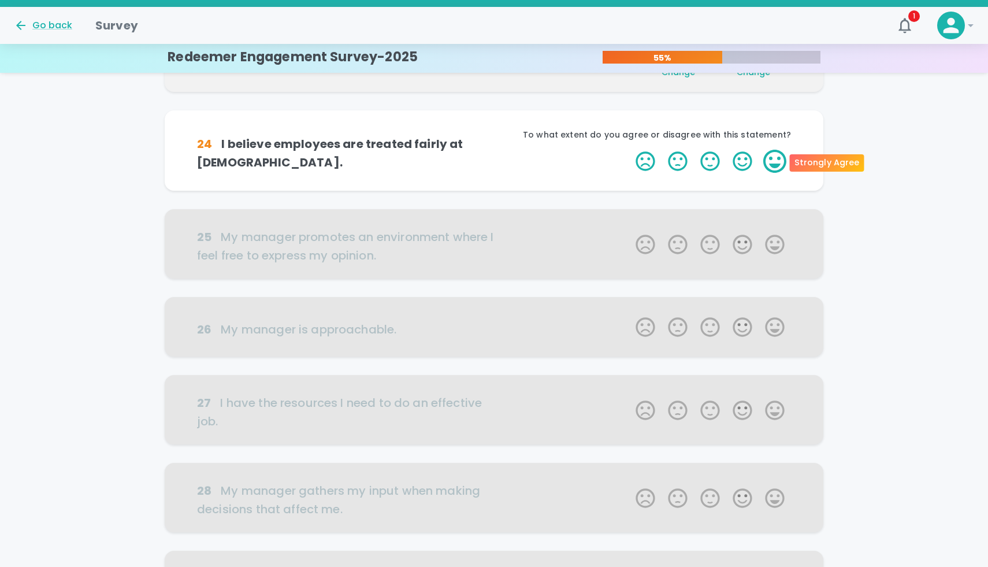
click at [778, 157] on label "5 Stars" at bounding box center [774, 161] width 32 height 23
click at [629, 150] on input "5 Stars" at bounding box center [628, 149] width 1 height 1
click at [778, 157] on label "5 Stars" at bounding box center [774, 161] width 32 height 23
click at [629, 150] on input "5 Stars" at bounding box center [628, 149] width 1 height 1
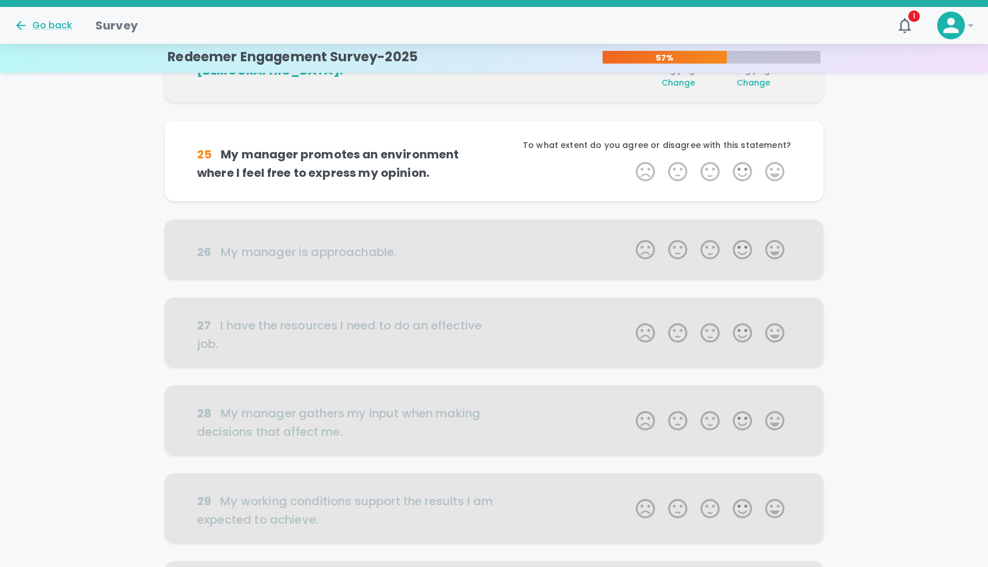
scroll to position [407, 0]
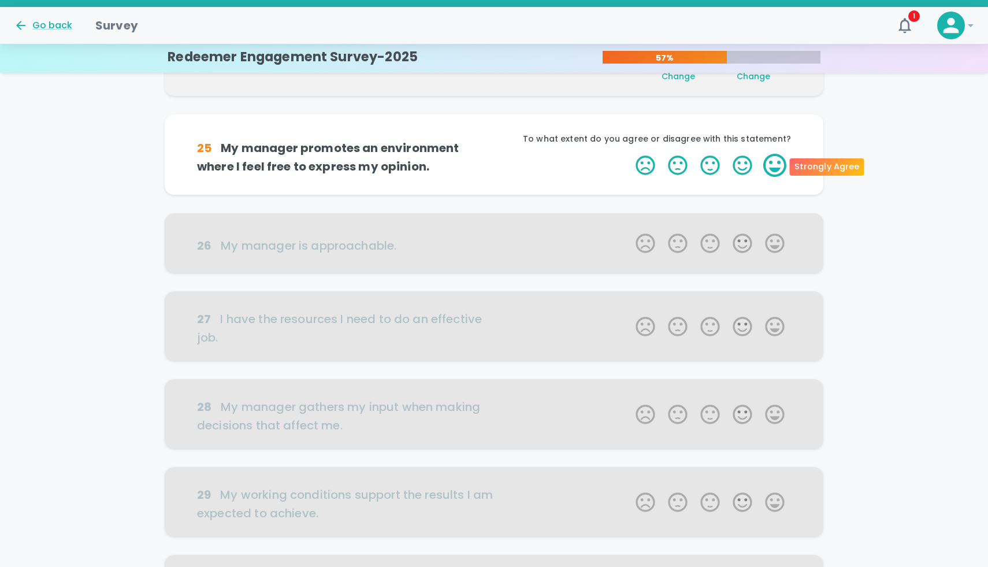
click at [776, 166] on label "5 Stars" at bounding box center [774, 165] width 32 height 23
click at [629, 154] on input "5 Stars" at bounding box center [628, 153] width 1 height 1
click at [776, 166] on label "5 Stars" at bounding box center [774, 165] width 32 height 23
click at [629, 154] on input "5 Stars" at bounding box center [628, 153] width 1 height 1
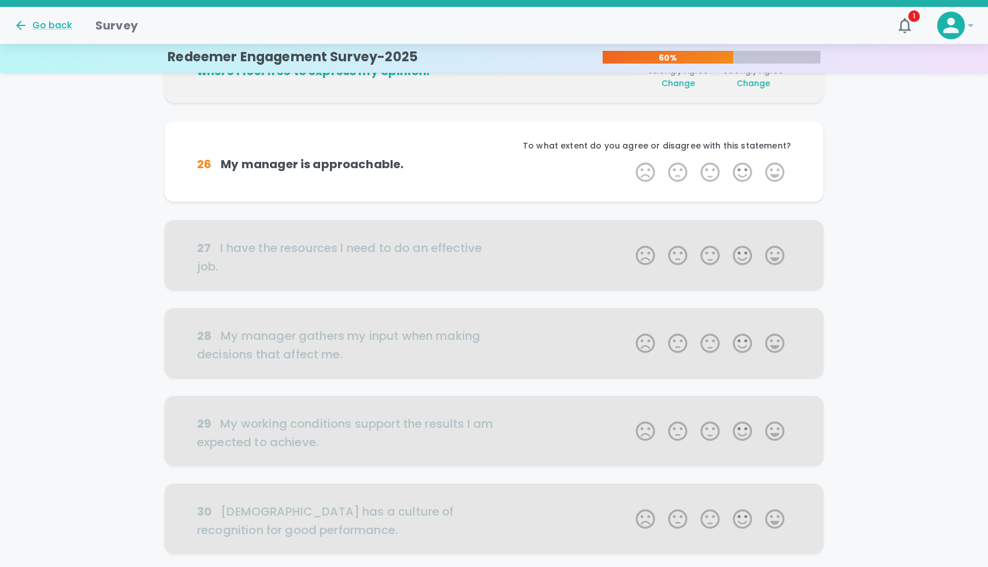
scroll to position [508, 0]
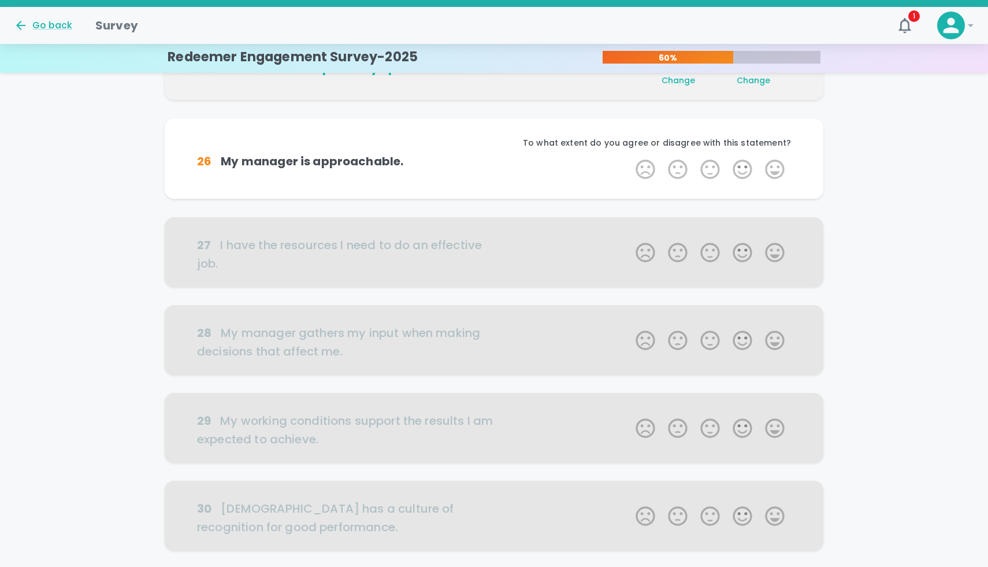
click at [776, 166] on label "5 Stars" at bounding box center [774, 169] width 32 height 23
click at [629, 158] on input "5 Stars" at bounding box center [628, 157] width 1 height 1
click at [776, 166] on label "5 Stars" at bounding box center [774, 169] width 32 height 23
click at [629, 158] on input "5 Stars" at bounding box center [628, 157] width 1 height 1
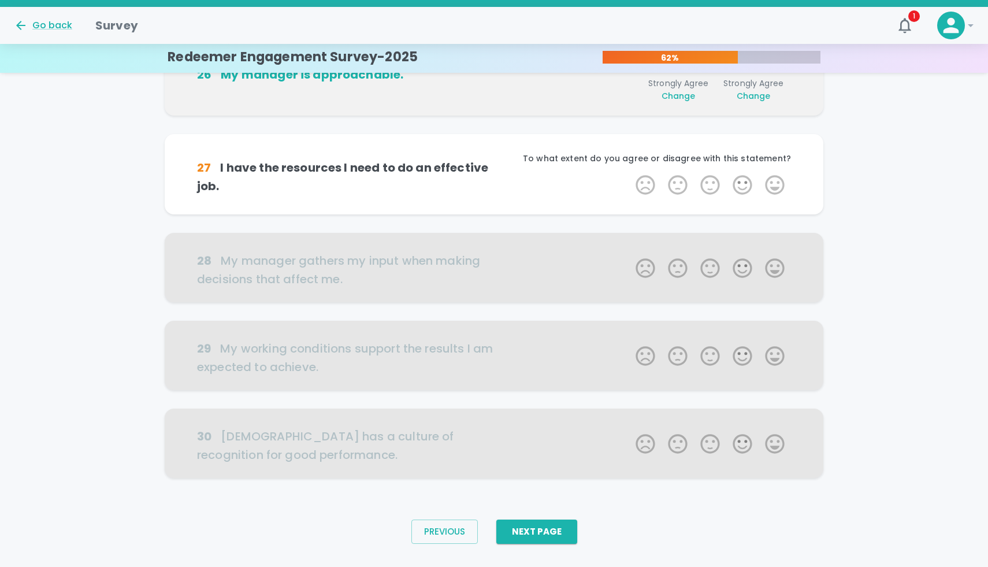
scroll to position [604, 0]
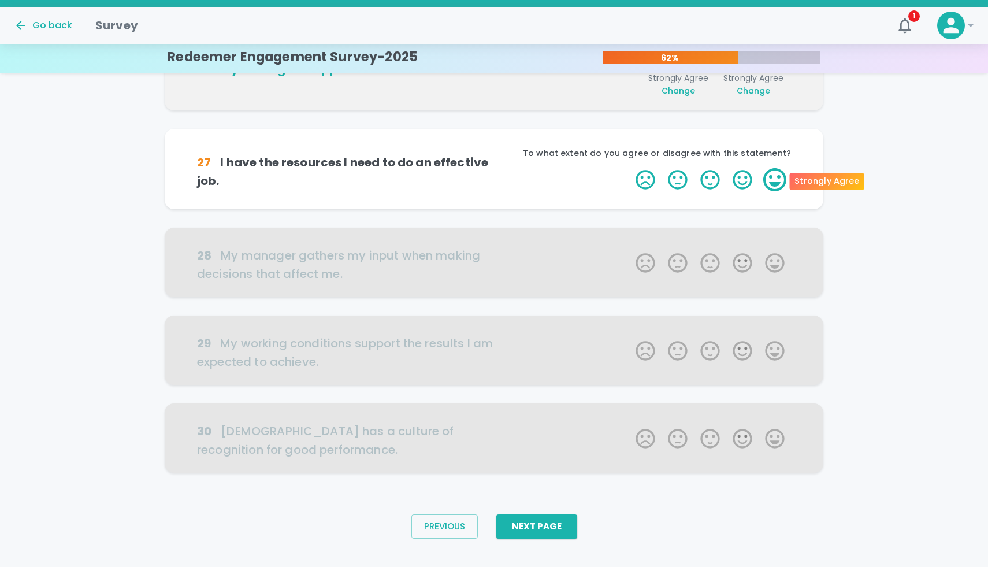
click at [776, 174] on label "5 Stars" at bounding box center [774, 179] width 32 height 23
click at [629, 168] on input "5 Stars" at bounding box center [628, 168] width 1 height 1
click at [776, 174] on label "5 Stars" at bounding box center [774, 179] width 32 height 23
click at [629, 168] on input "5 Stars" at bounding box center [628, 168] width 1 height 1
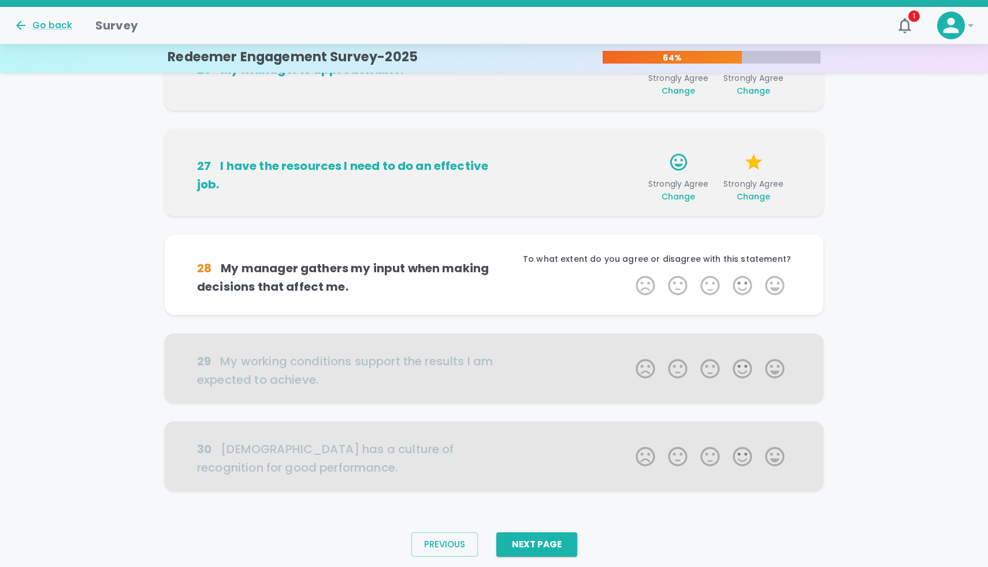
scroll to position [622, 0]
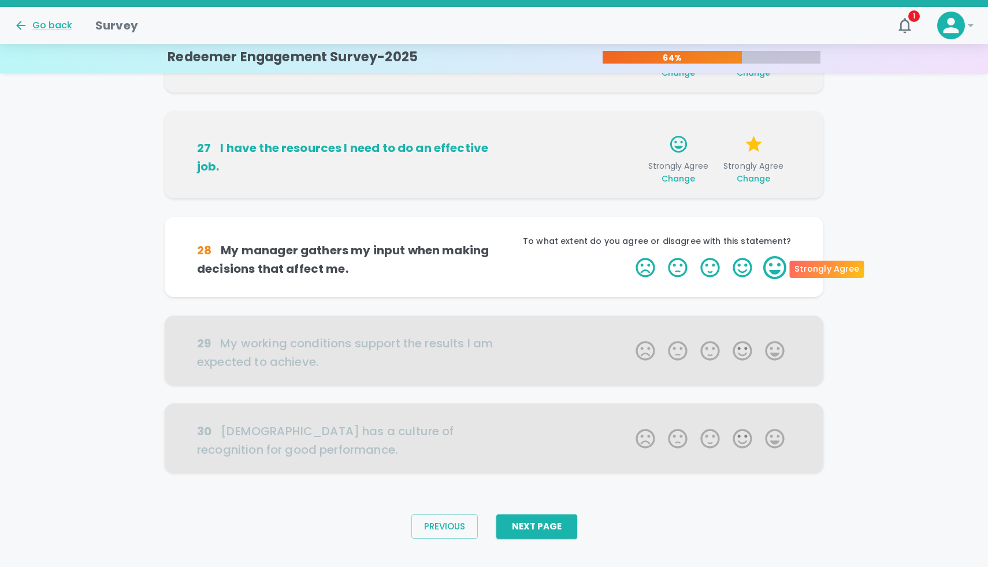
click at [772, 273] on label "5 Stars" at bounding box center [774, 267] width 32 height 23
click at [629, 256] on input "5 Stars" at bounding box center [628, 255] width 1 height 1
click at [772, 273] on label "5 Stars" at bounding box center [774, 267] width 32 height 23
click at [629, 256] on input "5 Stars" at bounding box center [628, 255] width 1 height 1
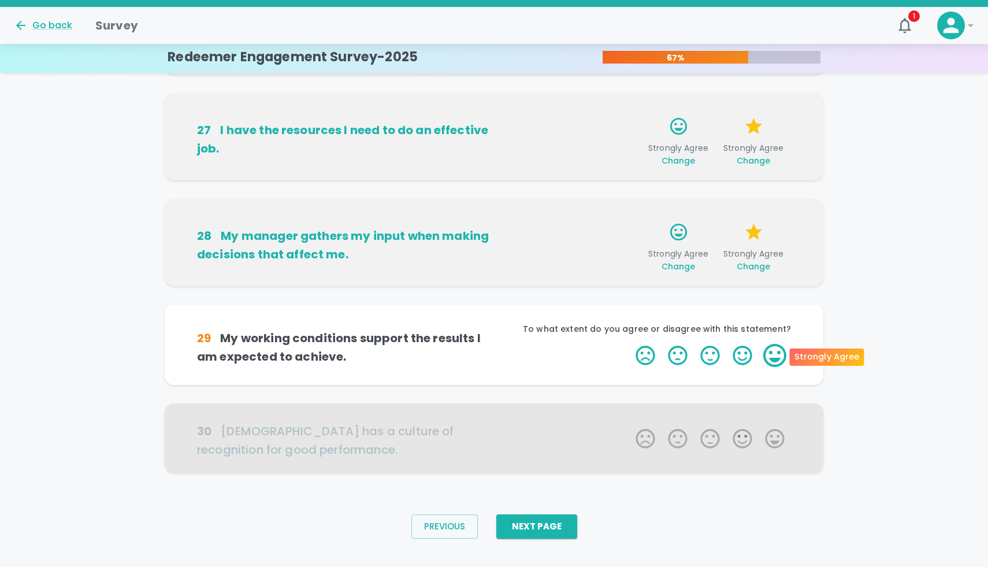
click at [781, 358] on label "5 Stars" at bounding box center [774, 355] width 32 height 23
click at [629, 344] on input "5 Stars" at bounding box center [628, 343] width 1 height 1
click at [781, 358] on label "5 Stars" at bounding box center [774, 355] width 32 height 23
click at [629, 344] on input "5 Stars" at bounding box center [628, 343] width 1 height 1
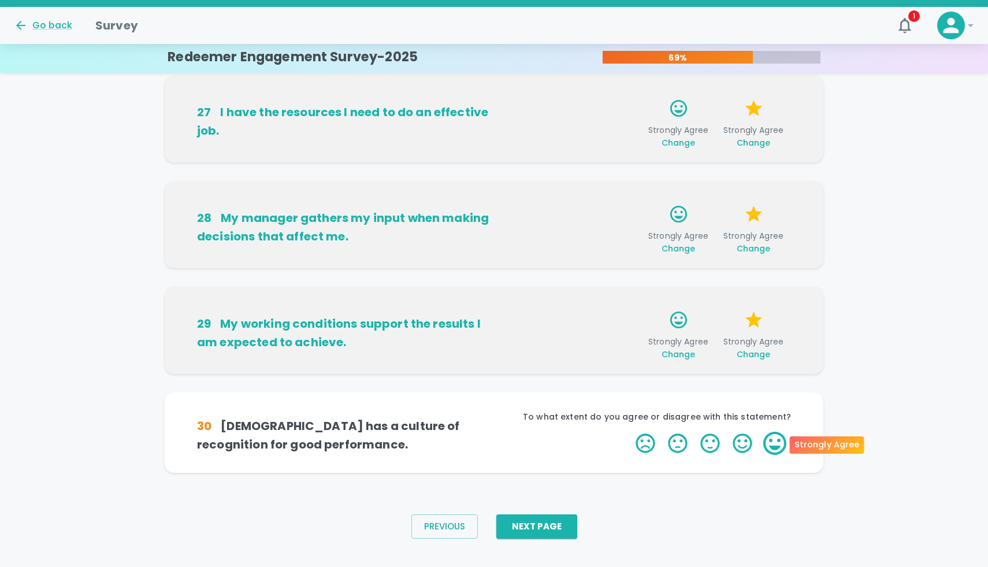
click at [777, 437] on label "5 Stars" at bounding box center [774, 443] width 32 height 23
click at [629, 432] on input "5 Stars" at bounding box center [628, 431] width 1 height 1
click at [777, 437] on label "5 Stars" at bounding box center [774, 443] width 32 height 23
click at [629, 432] on input "5 Stars" at bounding box center [628, 431] width 1 height 1
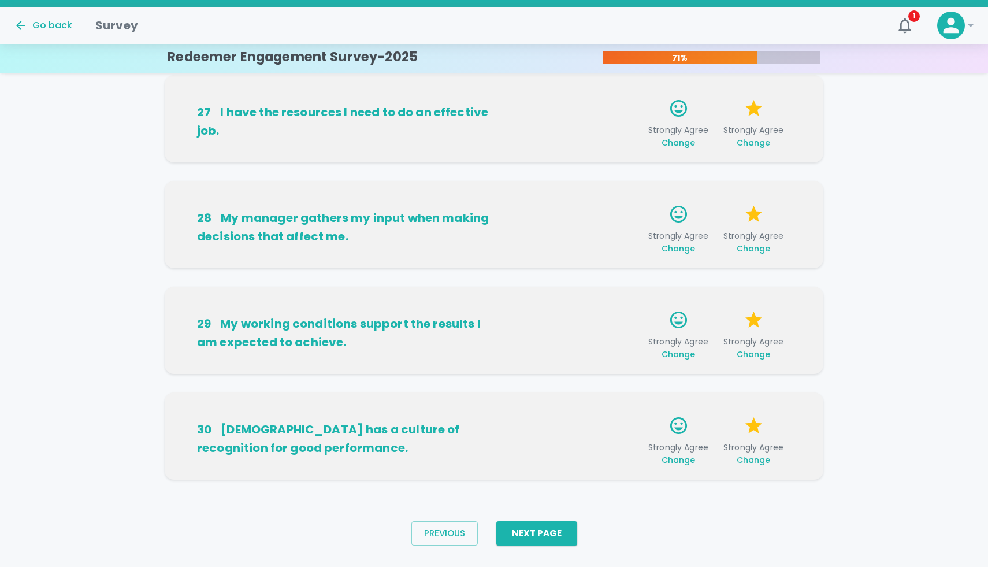
scroll to position [675, 0]
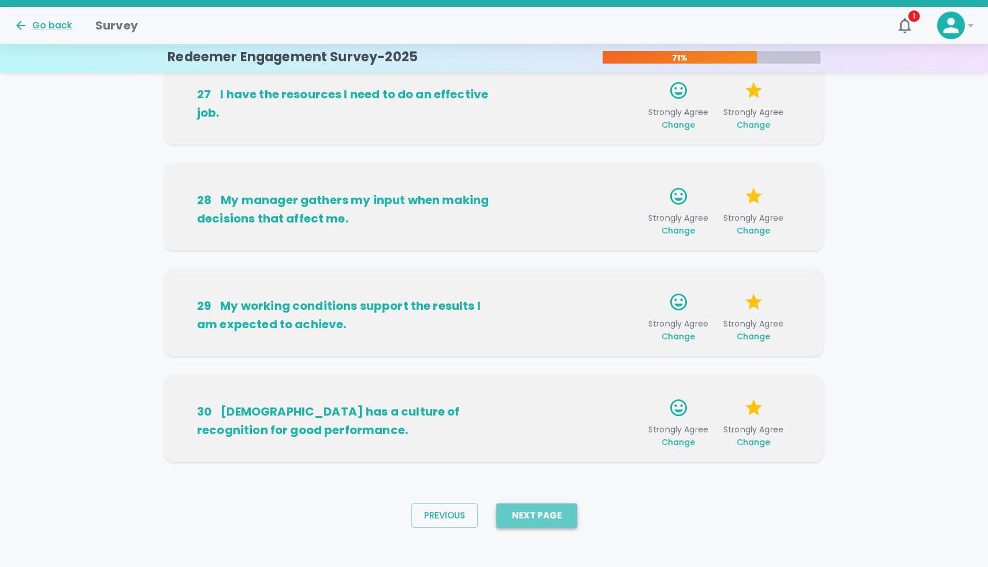
click at [546, 511] on button "Next Page" at bounding box center [536, 515] width 81 height 24
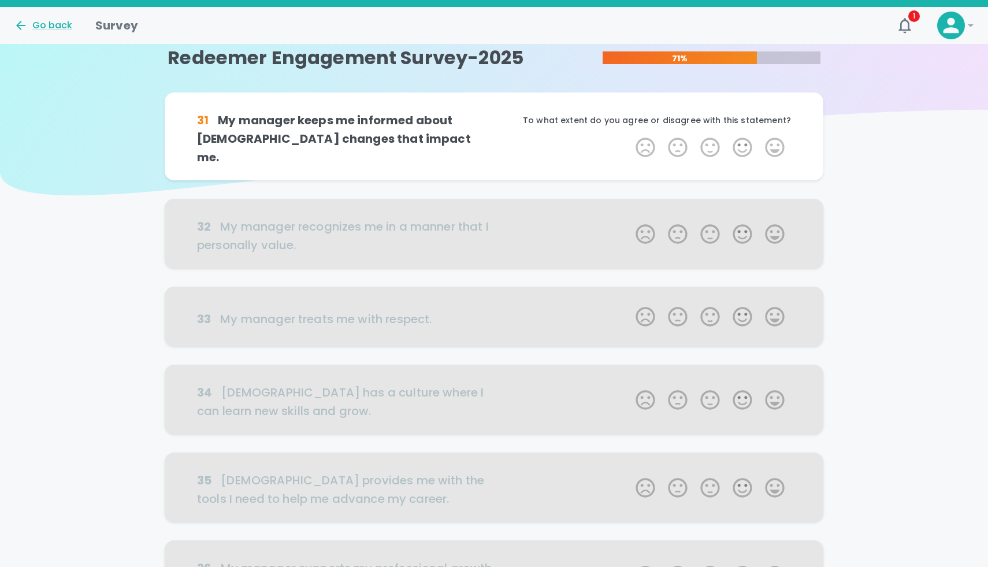
scroll to position [0, 0]
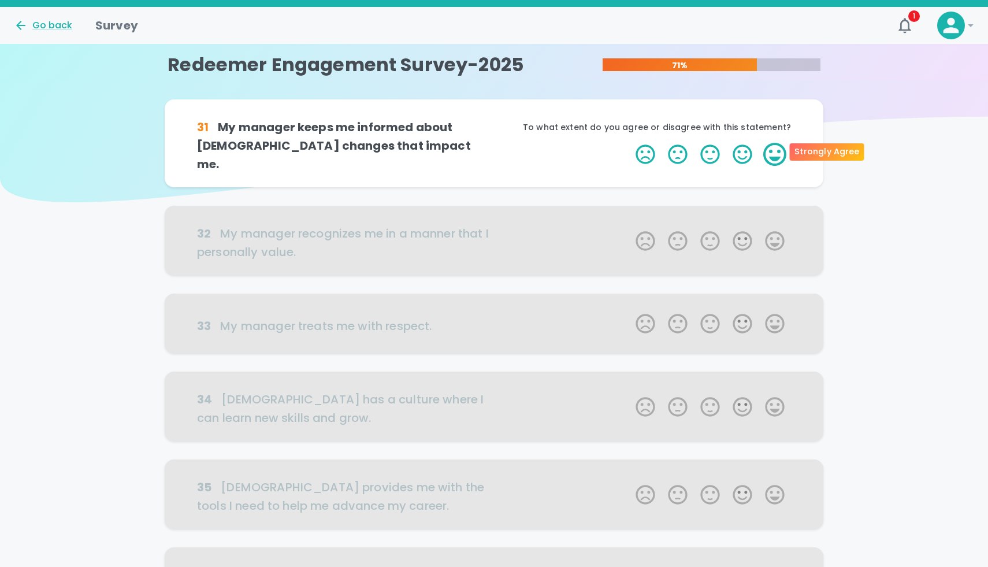
click at [771, 153] on label "5 Stars" at bounding box center [774, 154] width 32 height 23
click at [629, 143] on input "5 Stars" at bounding box center [628, 142] width 1 height 1
click at [771, 153] on label "5 Stars" at bounding box center [774, 154] width 32 height 23
click at [629, 143] on input "5 Stars" at bounding box center [628, 142] width 1 height 1
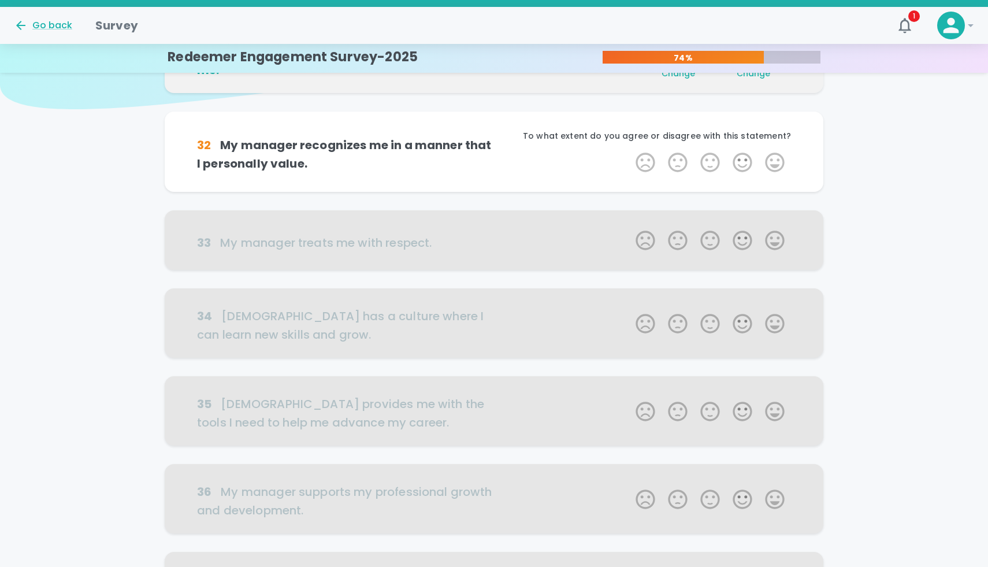
scroll to position [102, 0]
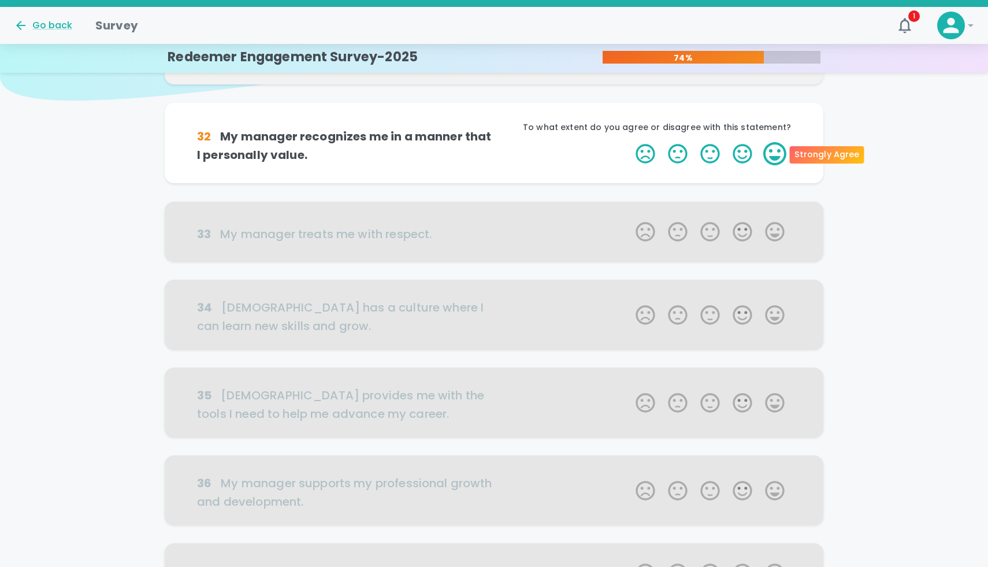
click at [772, 154] on label "5 Stars" at bounding box center [774, 153] width 32 height 23
click at [629, 142] on input "5 Stars" at bounding box center [628, 142] width 1 height 1
click at [772, 154] on label "5 Stars" at bounding box center [774, 153] width 32 height 23
click at [629, 142] on input "5 Stars" at bounding box center [628, 142] width 1 height 1
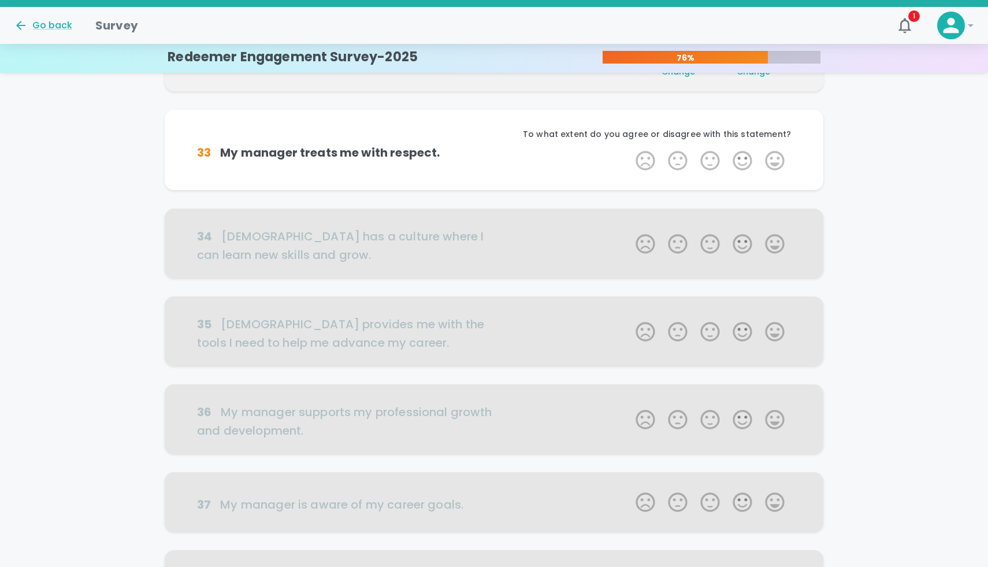
scroll to position [203, 0]
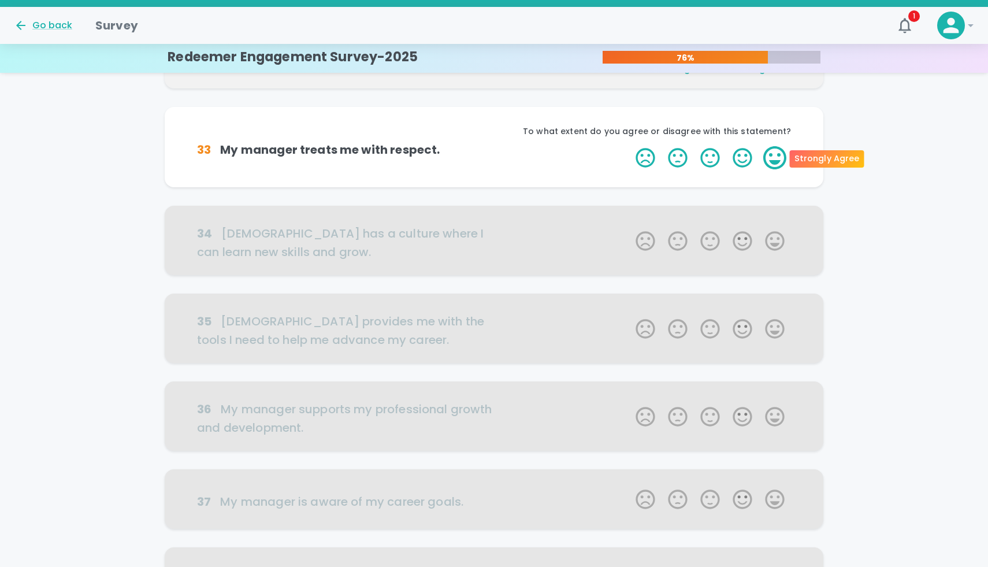
click at [775, 157] on label "5 Stars" at bounding box center [774, 157] width 32 height 23
click at [629, 146] on input "5 Stars" at bounding box center [628, 146] width 1 height 1
click at [775, 157] on label "5 Stars" at bounding box center [774, 157] width 32 height 23
click at [629, 146] on input "5 Stars" at bounding box center [628, 146] width 1 height 1
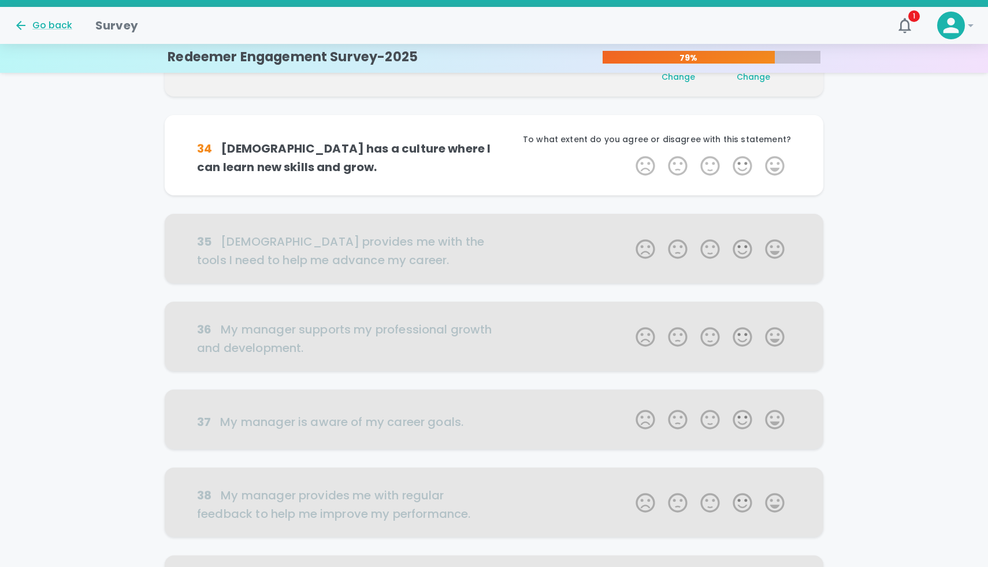
scroll to position [305, 0]
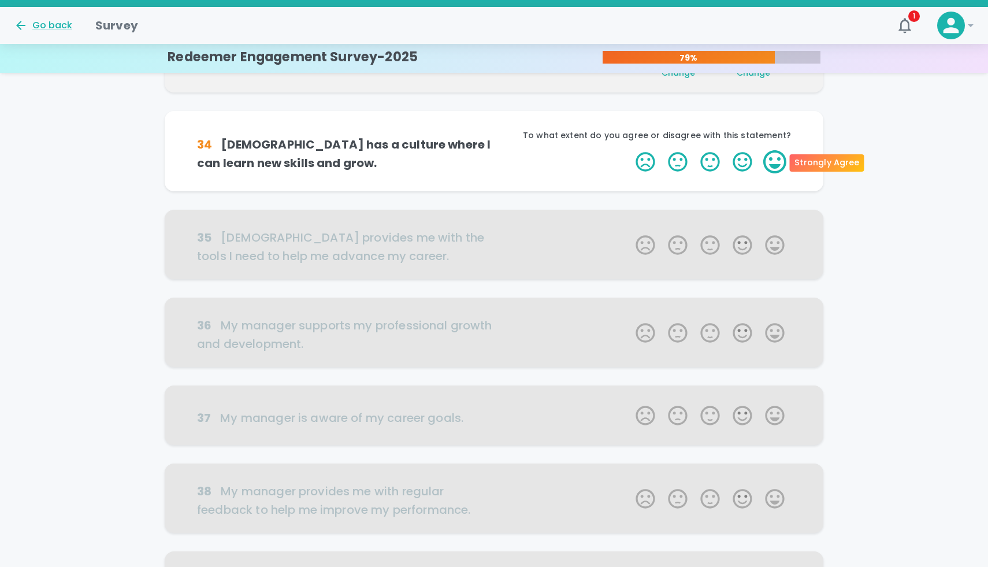
click at [775, 157] on label "5 Stars" at bounding box center [774, 161] width 32 height 23
click at [629, 150] on input "5 Stars" at bounding box center [628, 150] width 1 height 1
click at [775, 157] on label "5 Stars" at bounding box center [774, 161] width 32 height 23
click at [629, 150] on input "5 Stars" at bounding box center [628, 150] width 1 height 1
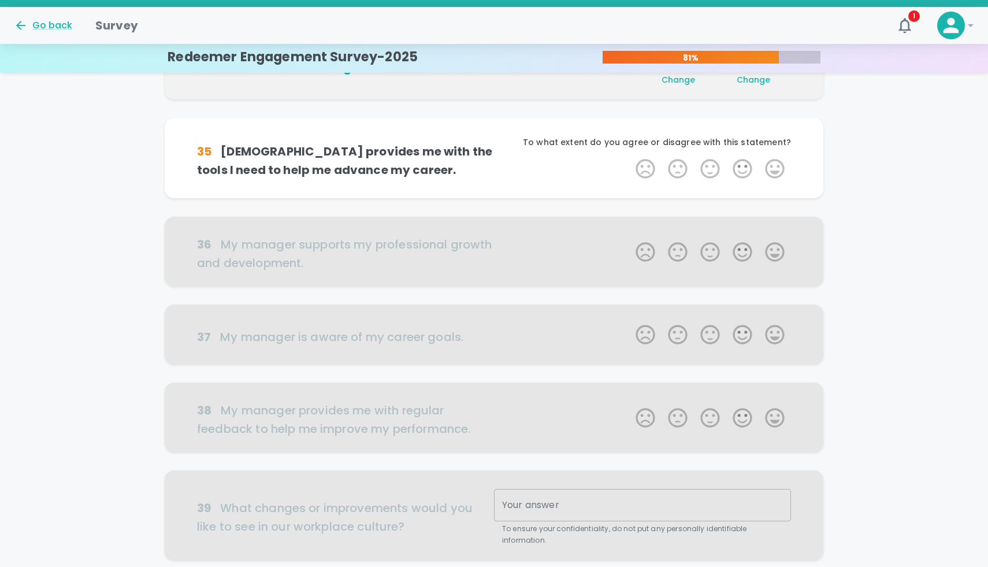
scroll to position [407, 0]
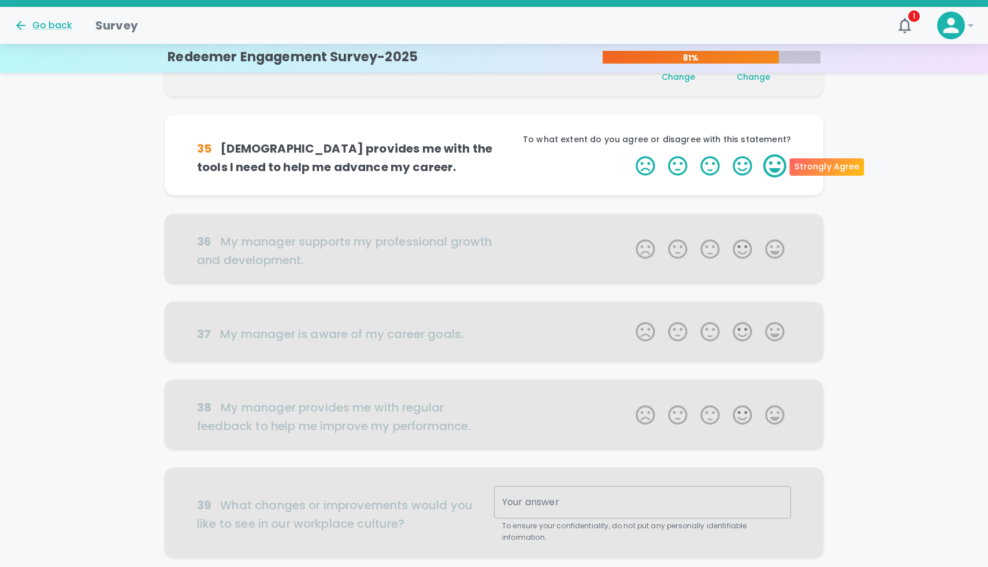
click at [775, 157] on label "5 Stars" at bounding box center [774, 165] width 32 height 23
click at [629, 154] on input "5 Stars" at bounding box center [628, 154] width 1 height 1
click at [775, 157] on label "5 Stars" at bounding box center [774, 165] width 32 height 23
click at [629, 154] on input "5 Stars" at bounding box center [628, 154] width 1 height 1
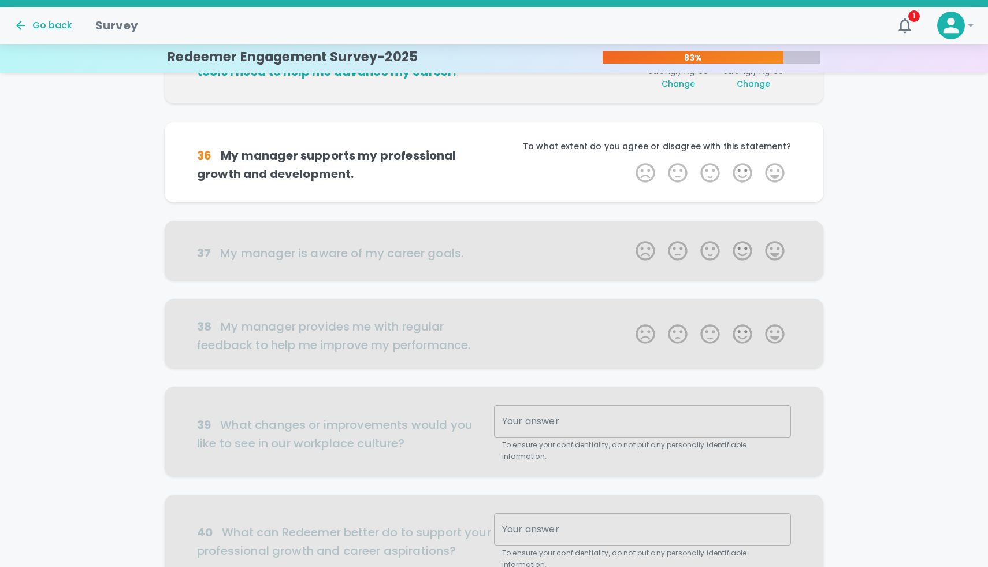
scroll to position [508, 0]
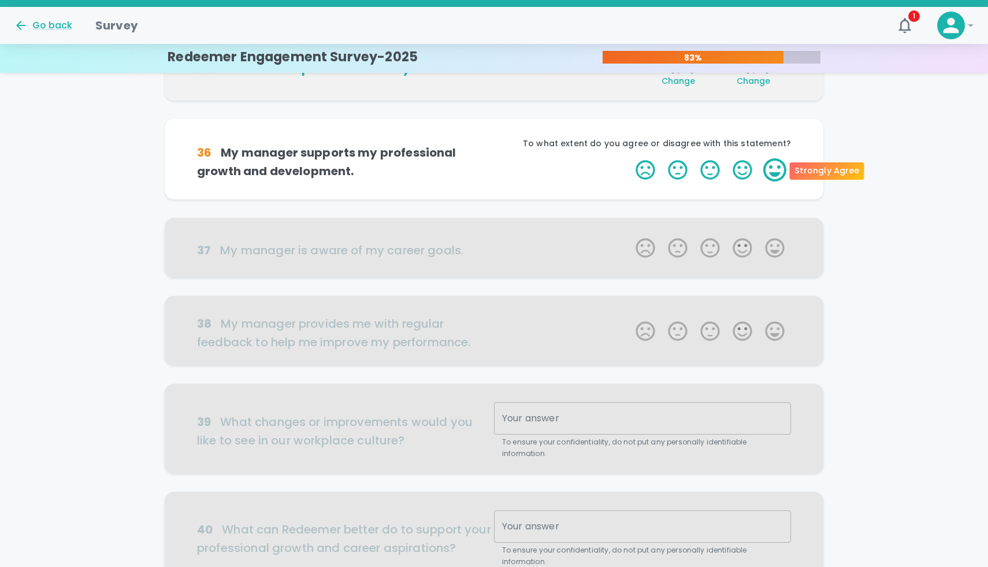
click at [775, 169] on label "5 Stars" at bounding box center [774, 169] width 32 height 23
click at [629, 158] on input "5 Stars" at bounding box center [628, 158] width 1 height 1
click at [775, 169] on label "5 Stars" at bounding box center [774, 169] width 32 height 23
click at [629, 158] on input "5 Stars" at bounding box center [628, 158] width 1 height 1
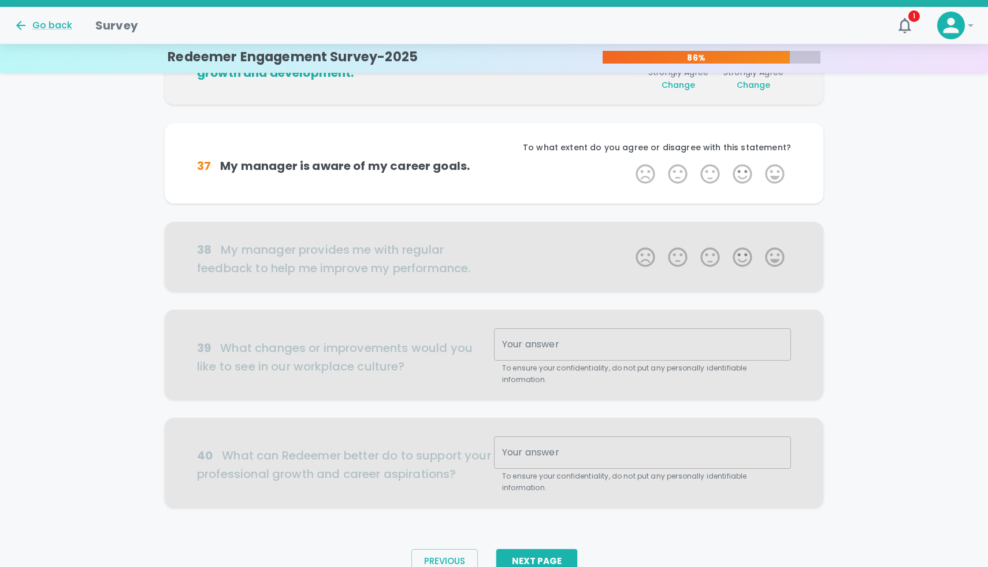
click at [775, 169] on label "5 Stars" at bounding box center [774, 173] width 32 height 23
click at [629, 162] on input "5 Stars" at bounding box center [628, 162] width 1 height 1
click at [775, 169] on label "5 Stars" at bounding box center [774, 173] width 32 height 23
click at [629, 162] on input "5 Stars" at bounding box center [628, 162] width 1 height 1
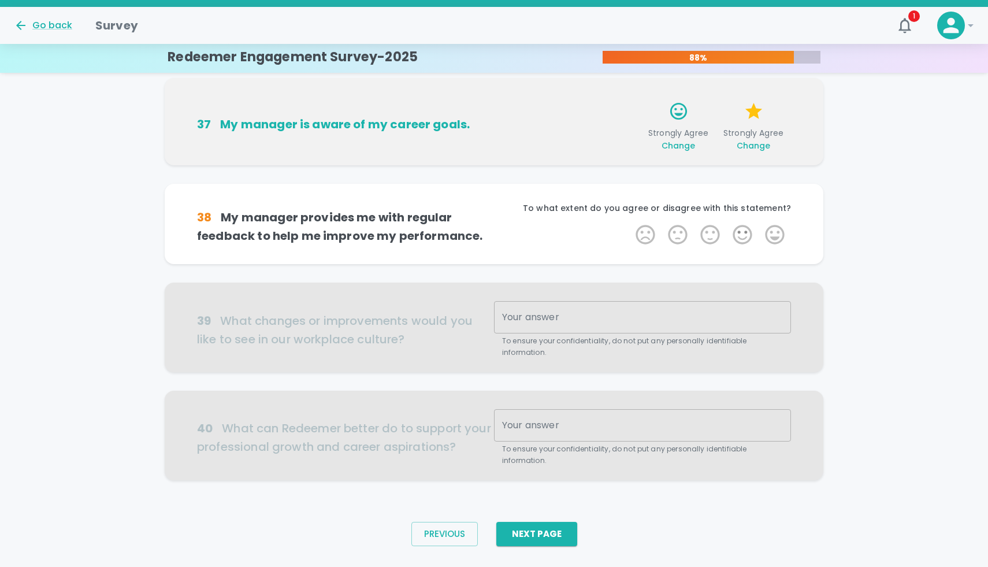
scroll to position [661, 0]
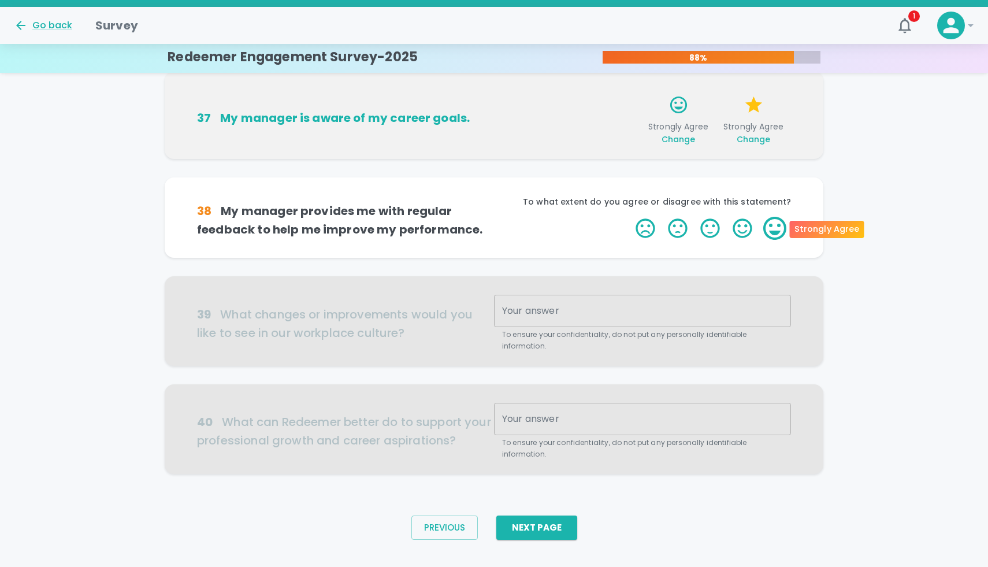
click at [775, 226] on label "5 Stars" at bounding box center [774, 228] width 32 height 23
click at [629, 217] on input "5 Stars" at bounding box center [628, 216] width 1 height 1
click at [775, 226] on label "5 Stars" at bounding box center [774, 228] width 32 height 23
click at [629, 217] on input "5 Stars" at bounding box center [628, 216] width 1 height 1
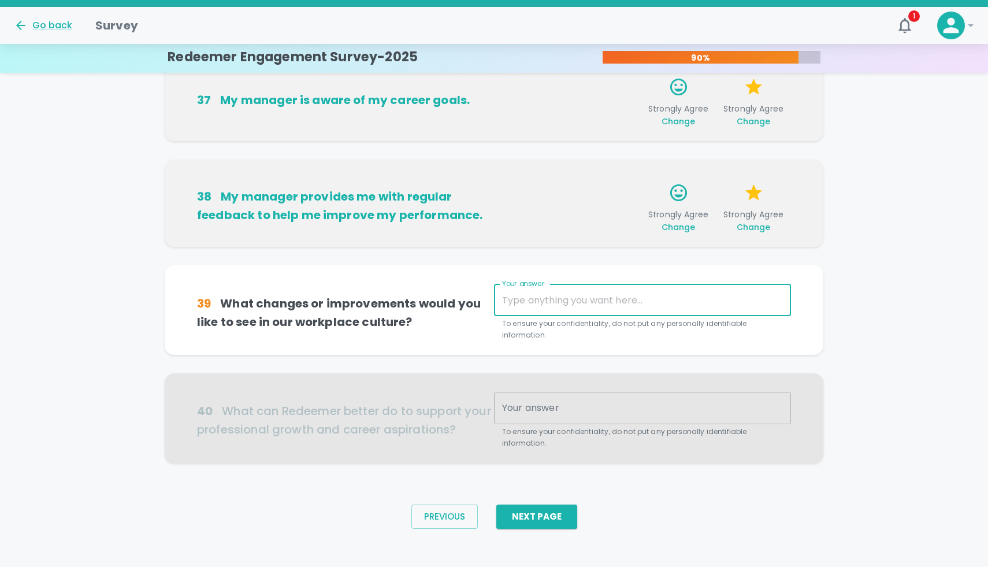
click at [748, 296] on textarea "Your answer" at bounding box center [642, 299] width 281 height 13
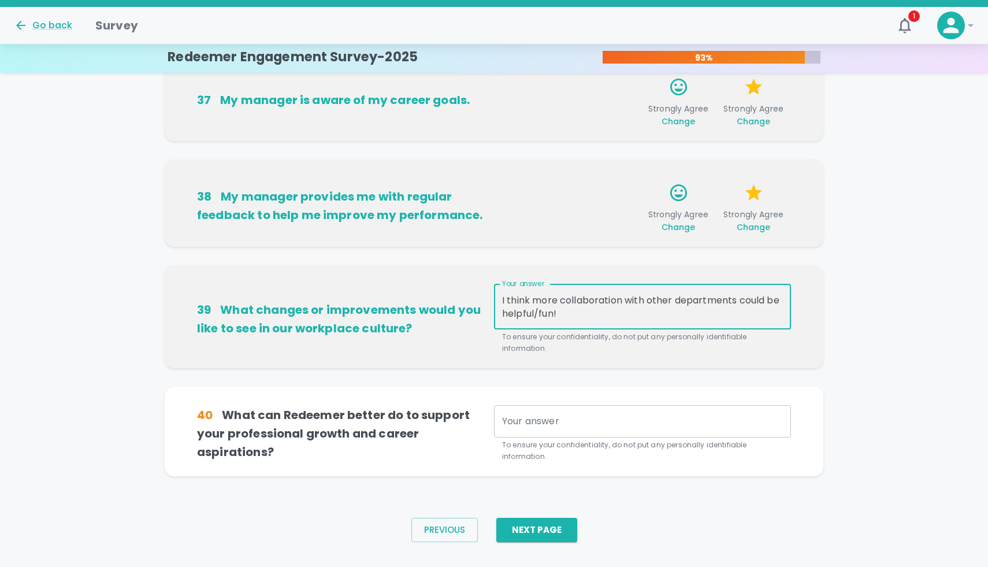
type textarea "I think more collaboration with other departments could be helpful/fun!"
click at [726, 408] on div "x Your answer" at bounding box center [642, 421] width 297 height 32
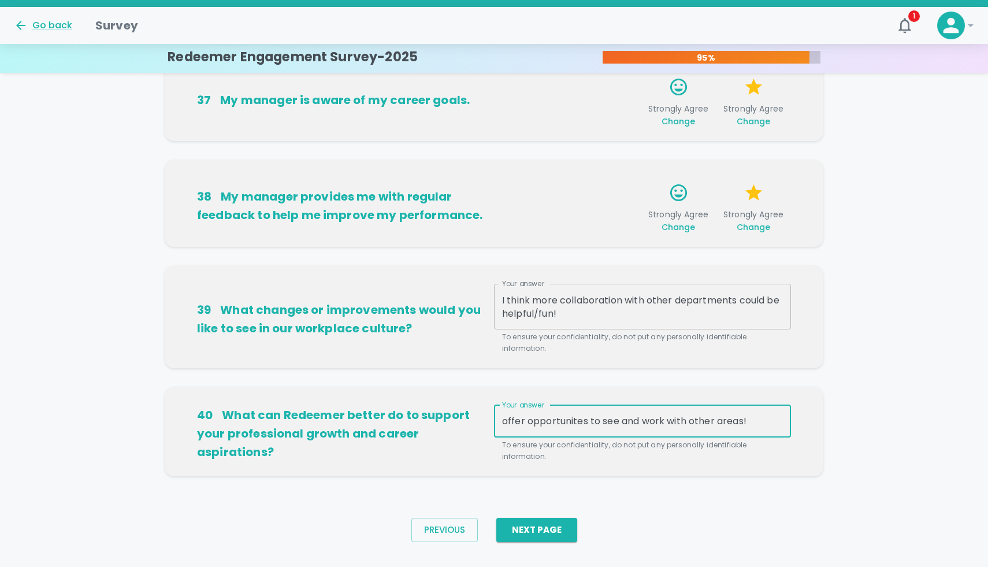
click at [563, 426] on textarea "offer opportunites to see and work with other areas!" at bounding box center [642, 420] width 281 height 13
type textarea "offer opportunities to see and work with other areas!"
click at [532, 526] on button "Next Page" at bounding box center [536, 530] width 81 height 24
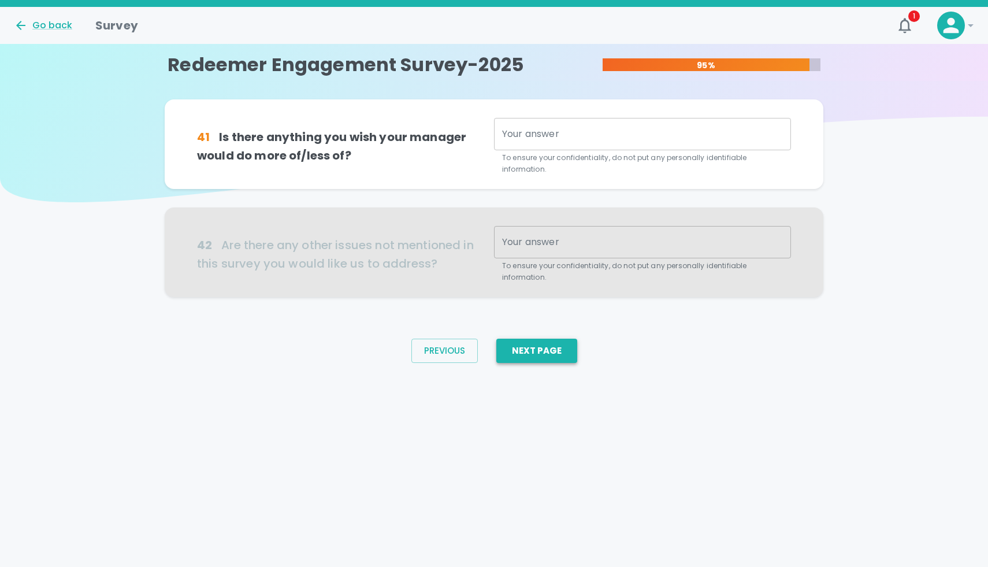
scroll to position [0, 0]
click at [578, 128] on textarea "Your answer" at bounding box center [642, 134] width 281 height 13
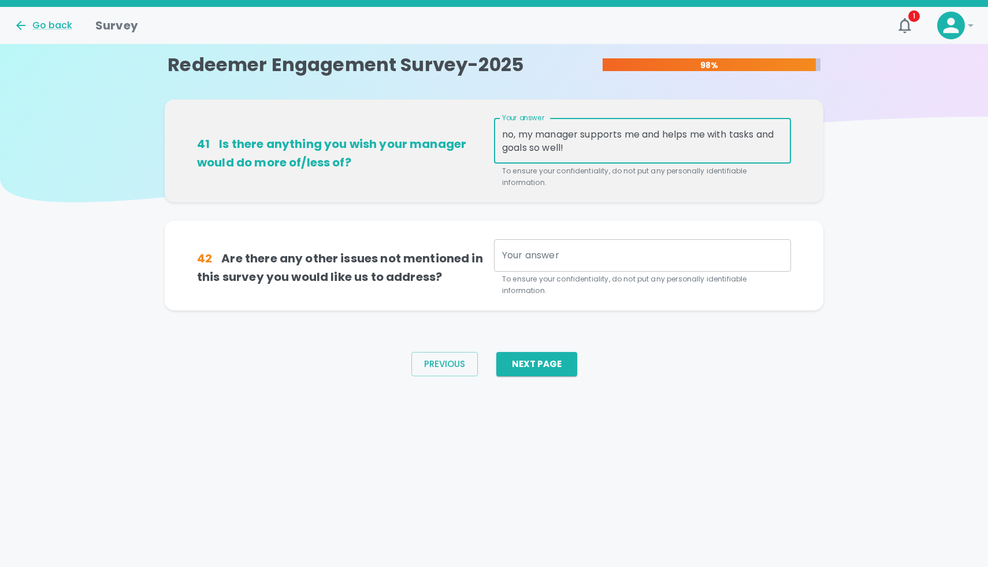
type textarea "no, my manager supports me and helps me with tasks and goals so well!"
click at [596, 251] on textarea "Your answer" at bounding box center [642, 254] width 281 height 13
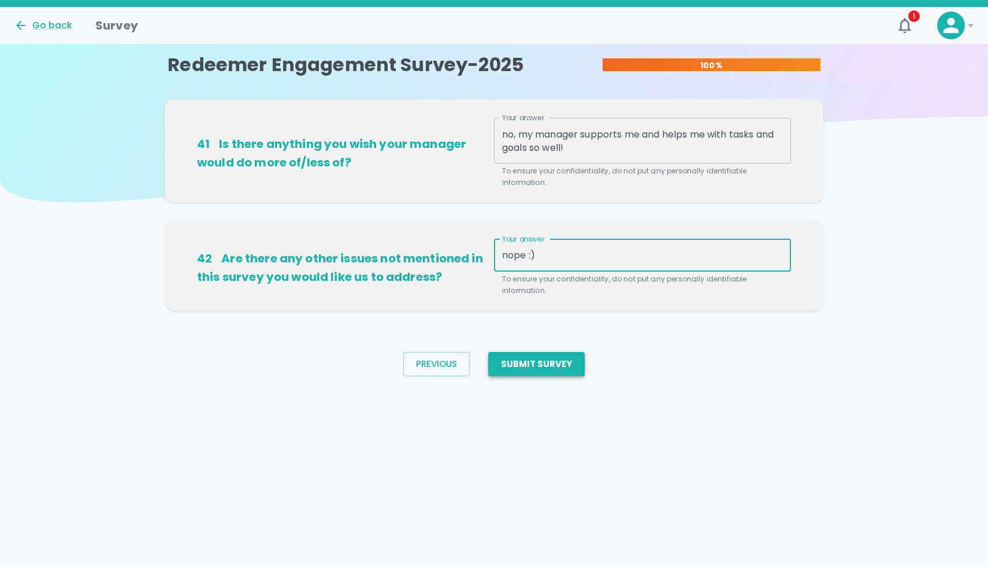
type textarea "nope :)"
click at [553, 360] on button "Submit Survey" at bounding box center [536, 364] width 96 height 24
